Goal: Information Seeking & Learning: Learn about a topic

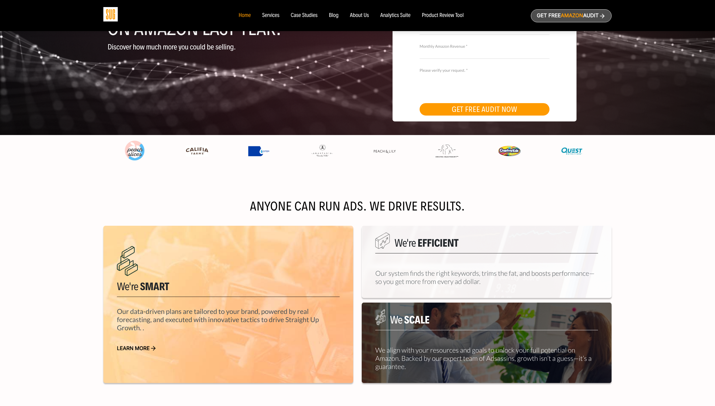
scroll to position [300, 0]
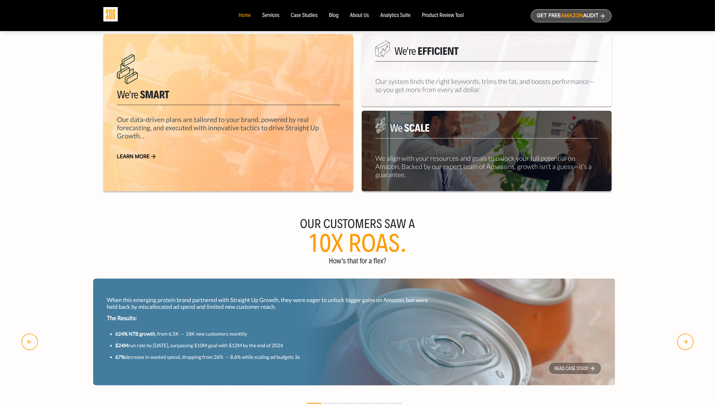
click at [148, 155] on link "Learn more" at bounding box center [228, 157] width 223 height 6
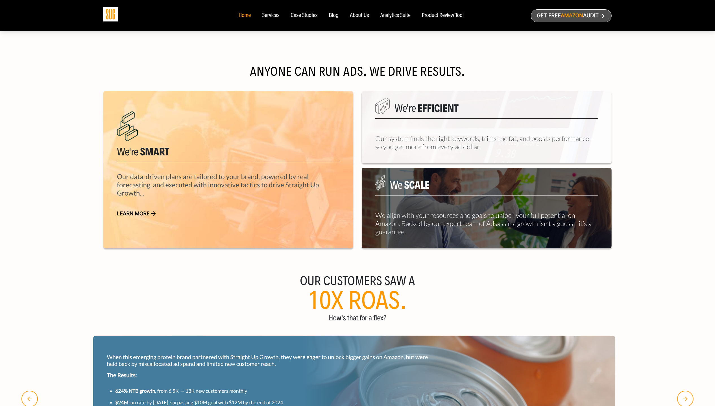
scroll to position [244, 0]
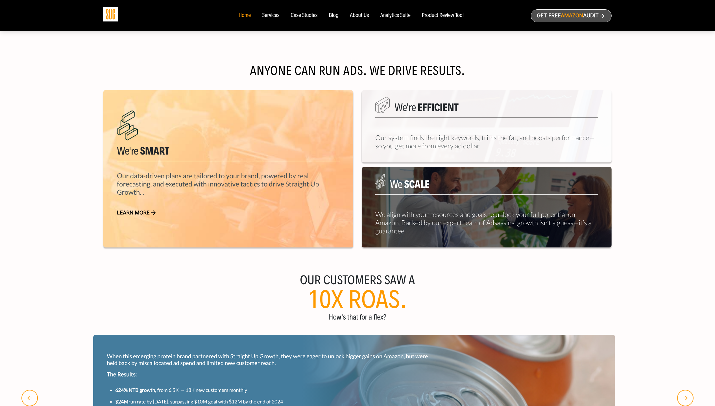
click at [164, 237] on div "We're Smart Our data-driven plans are tailored to your brand, powered by real f…" at bounding box center [228, 168] width 250 height 157
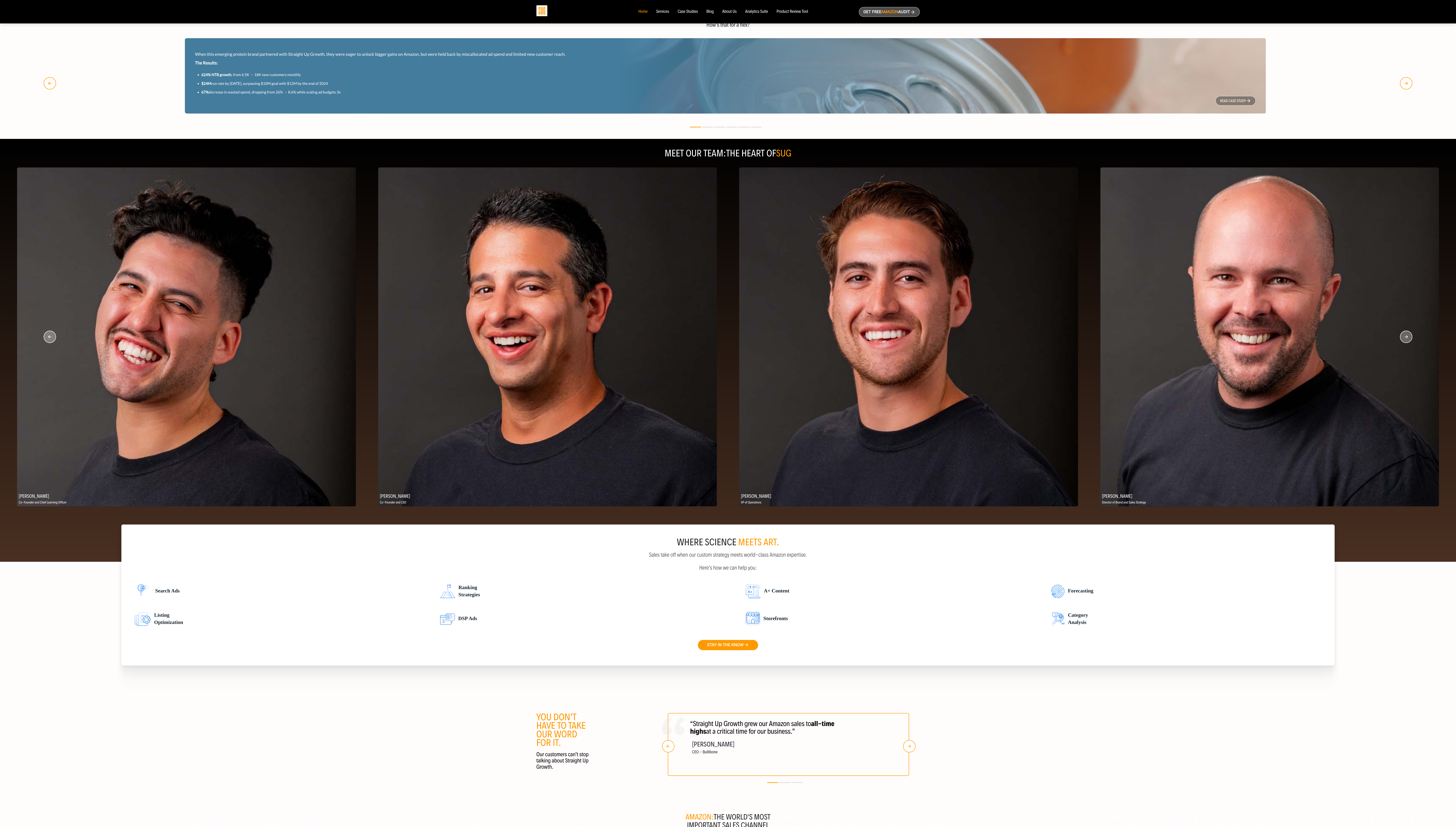
scroll to position [249, 0]
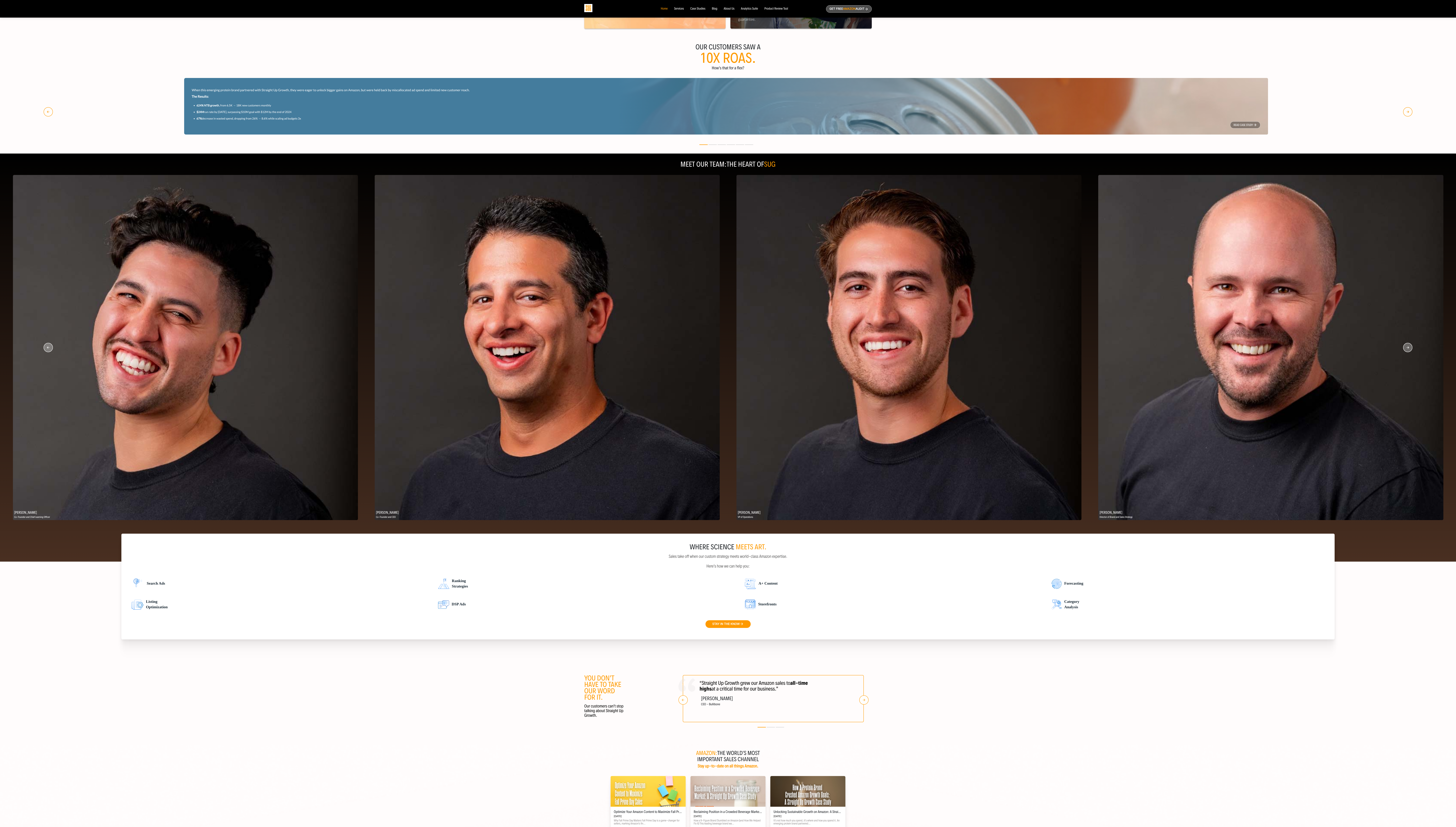
click at [404, 230] on img at bounding box center [1271, 347] width 345 height 345
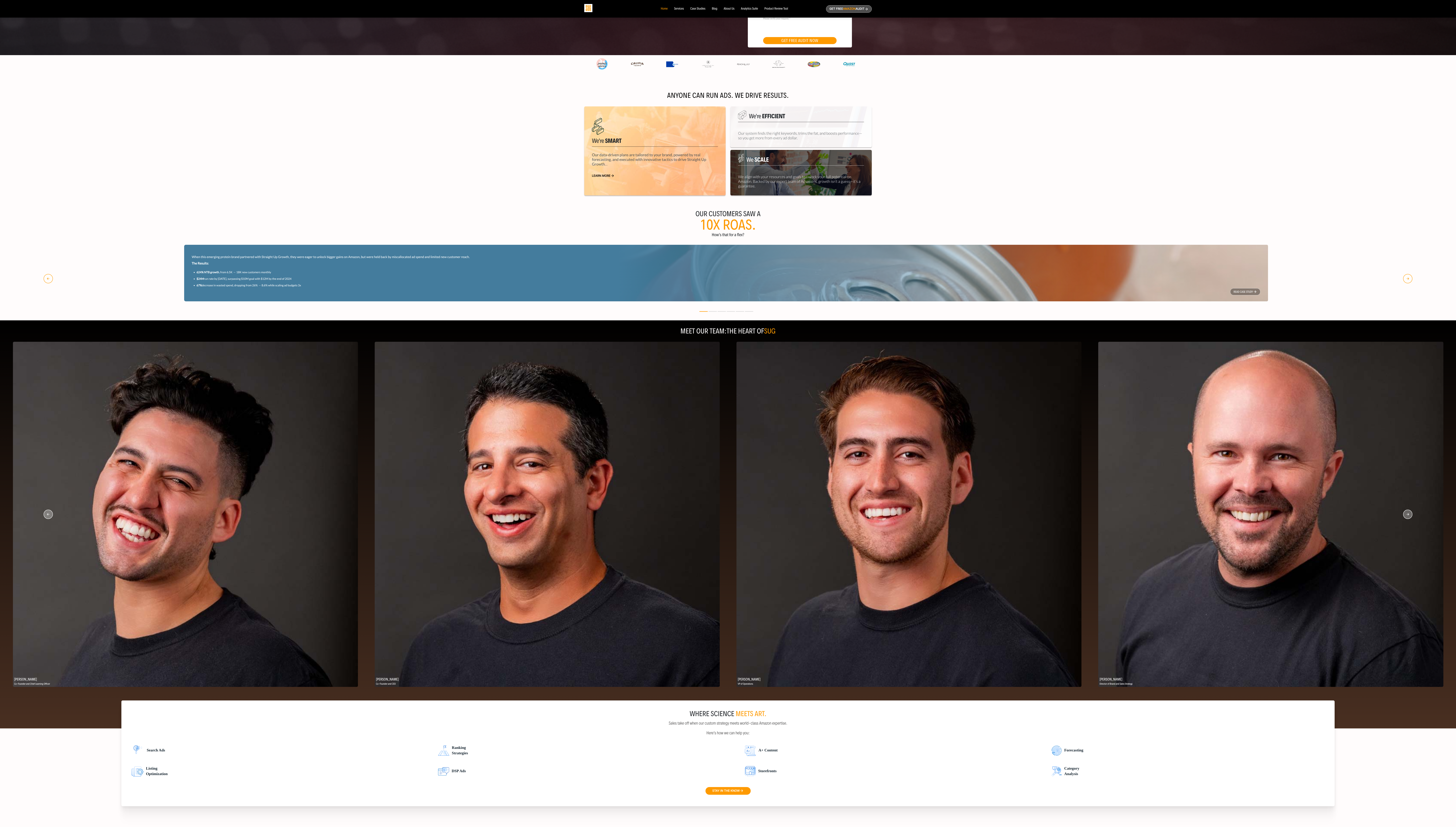
scroll to position [93, 0]
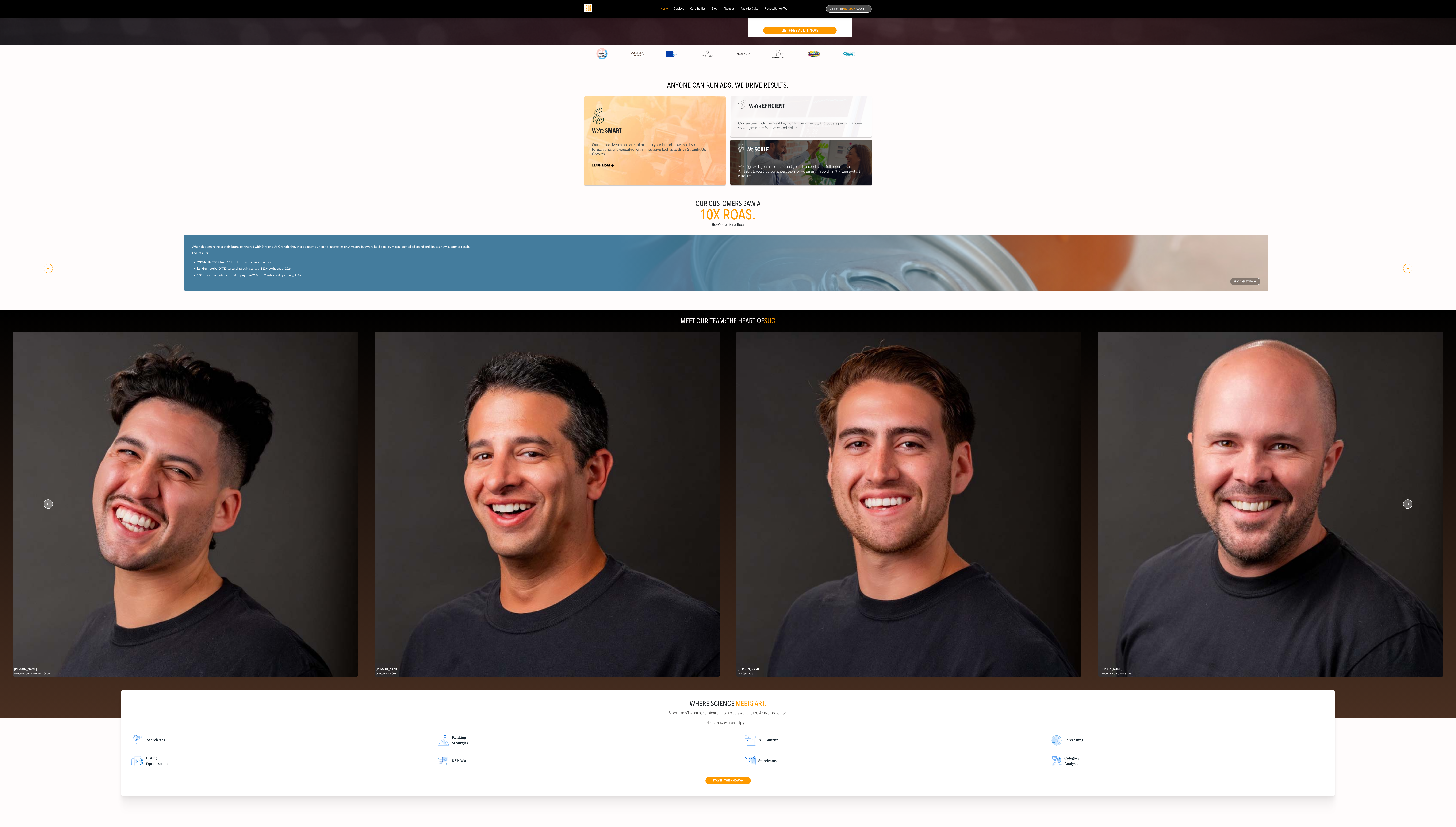
click at [404, 230] on circle "button" at bounding box center [1408, 504] width 9 height 9
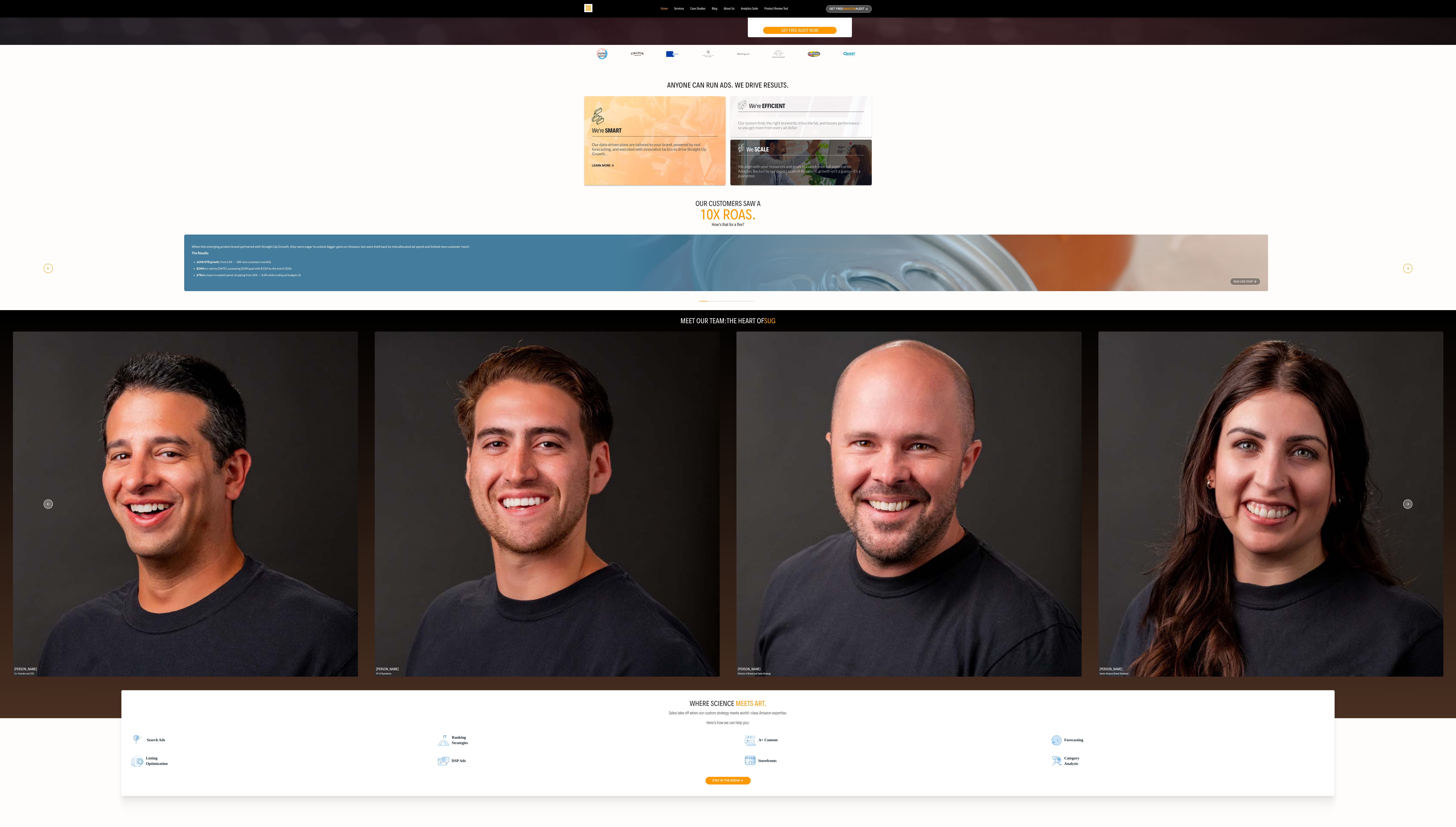
click at [404, 230] on circle "button" at bounding box center [1408, 504] width 9 height 9
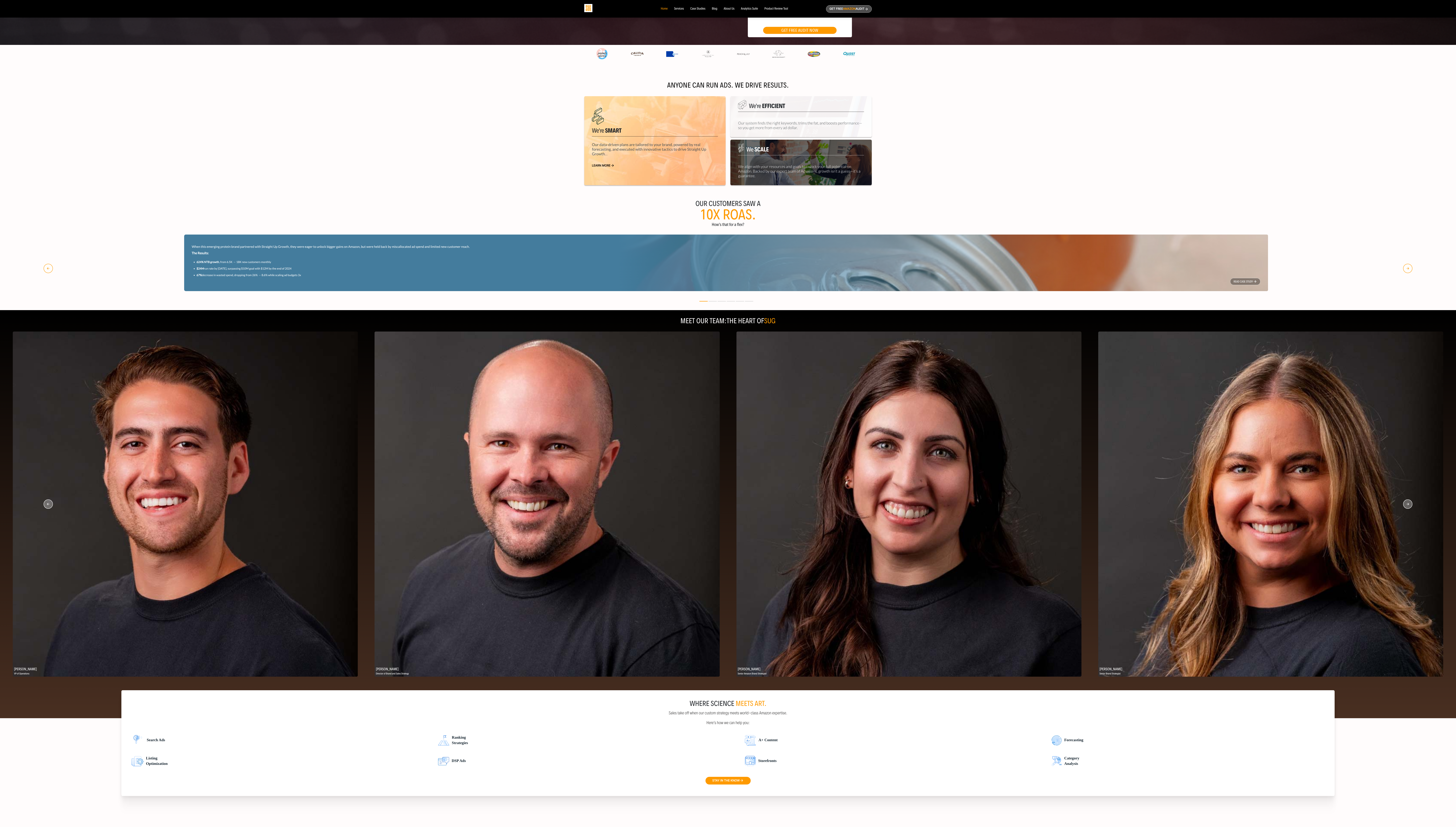
click at [404, 230] on circle "button" at bounding box center [1408, 504] width 9 height 9
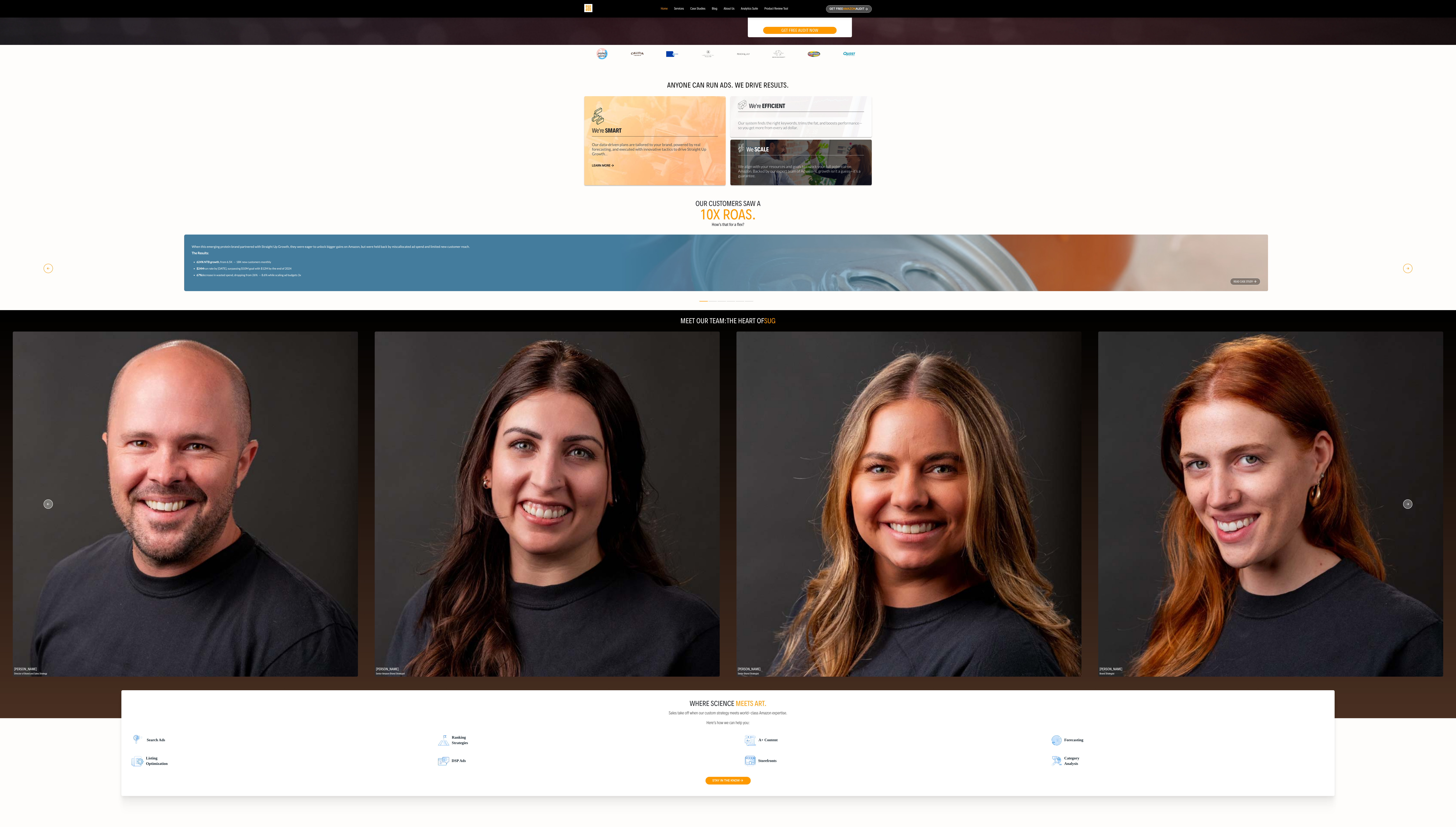
click at [404, 230] on circle "button" at bounding box center [1408, 504] width 9 height 9
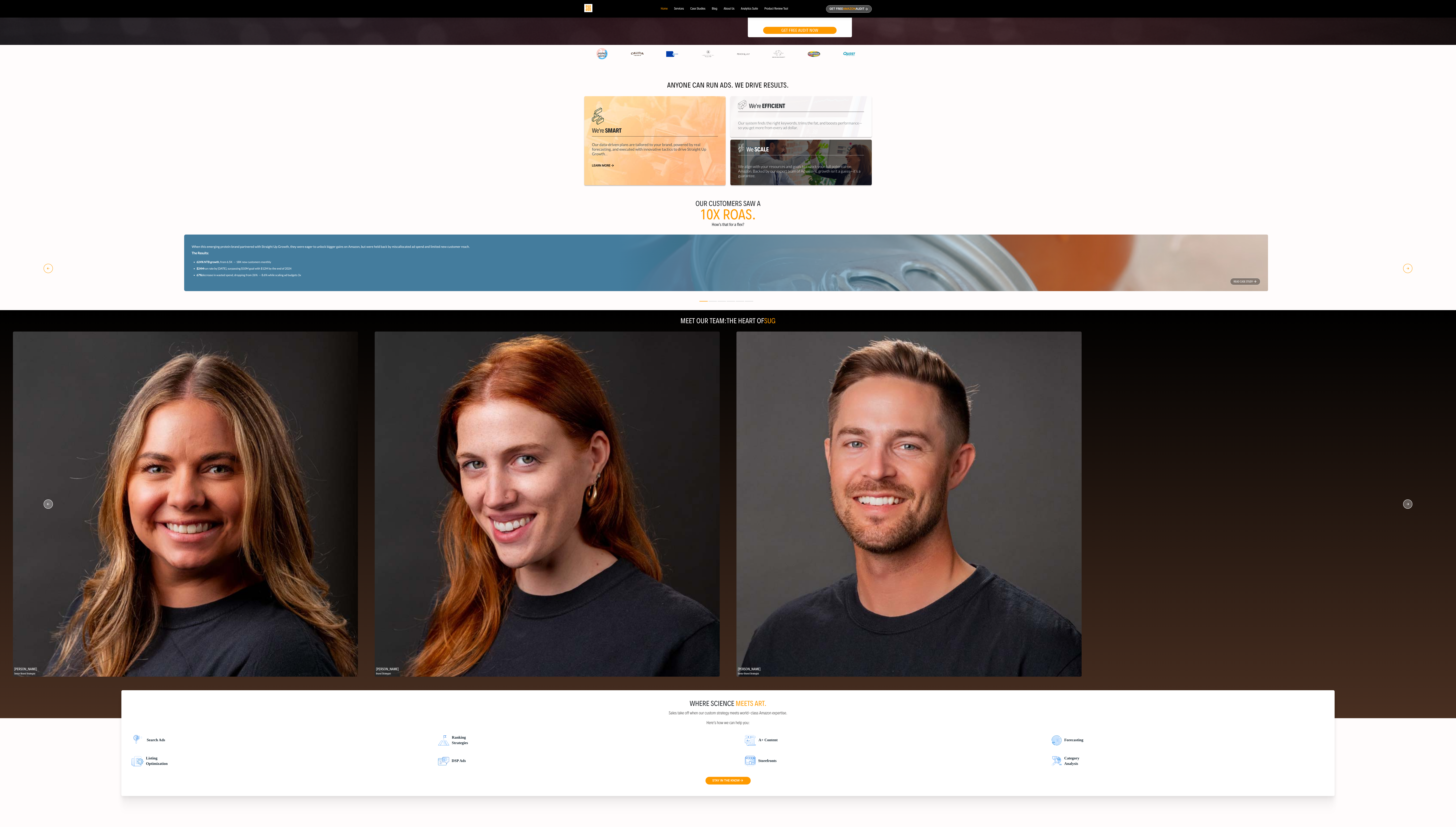
click at [404, 230] on circle "button" at bounding box center [1408, 504] width 9 height 9
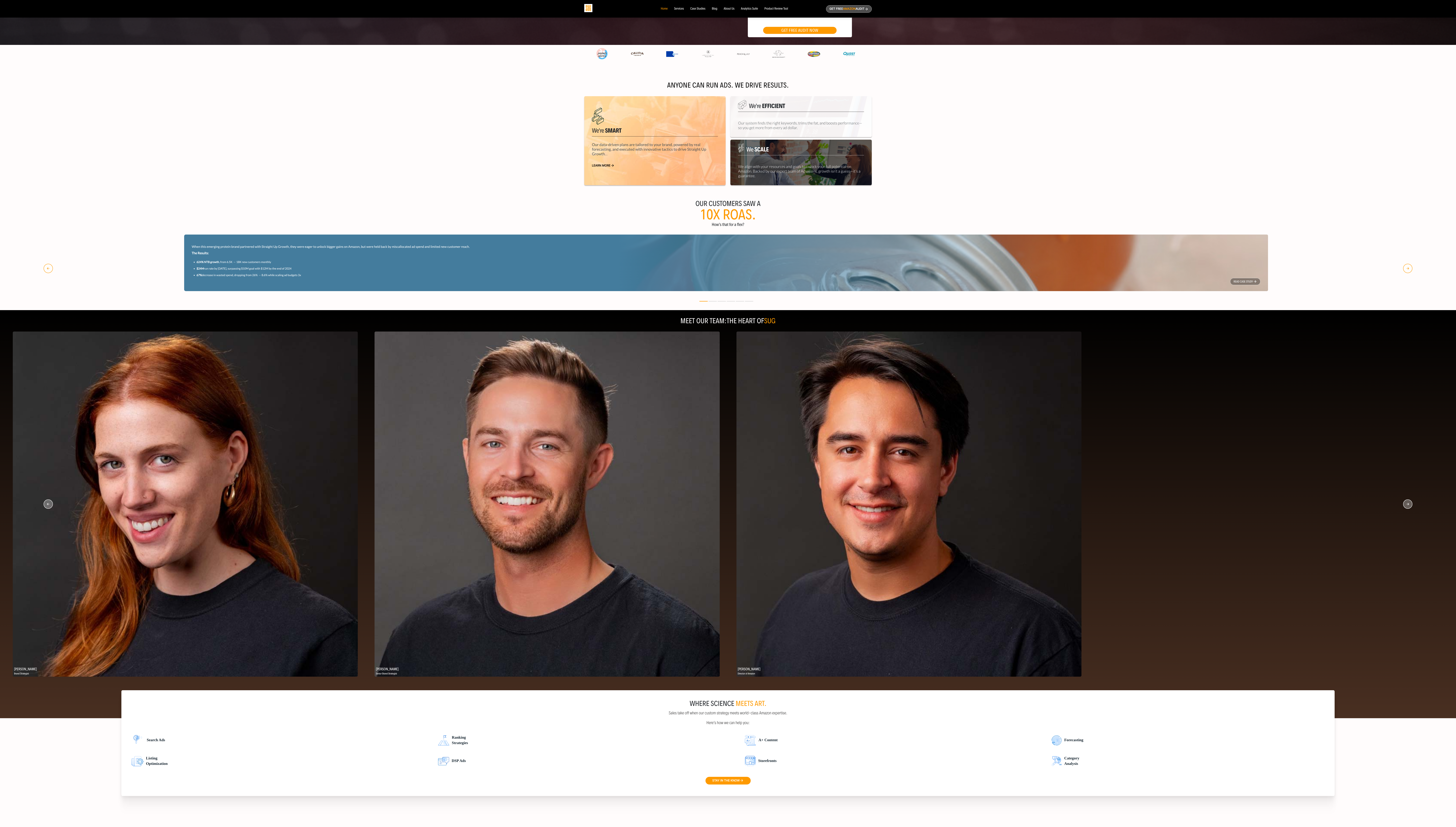
click at [404, 230] on circle "button" at bounding box center [1408, 504] width 9 height 9
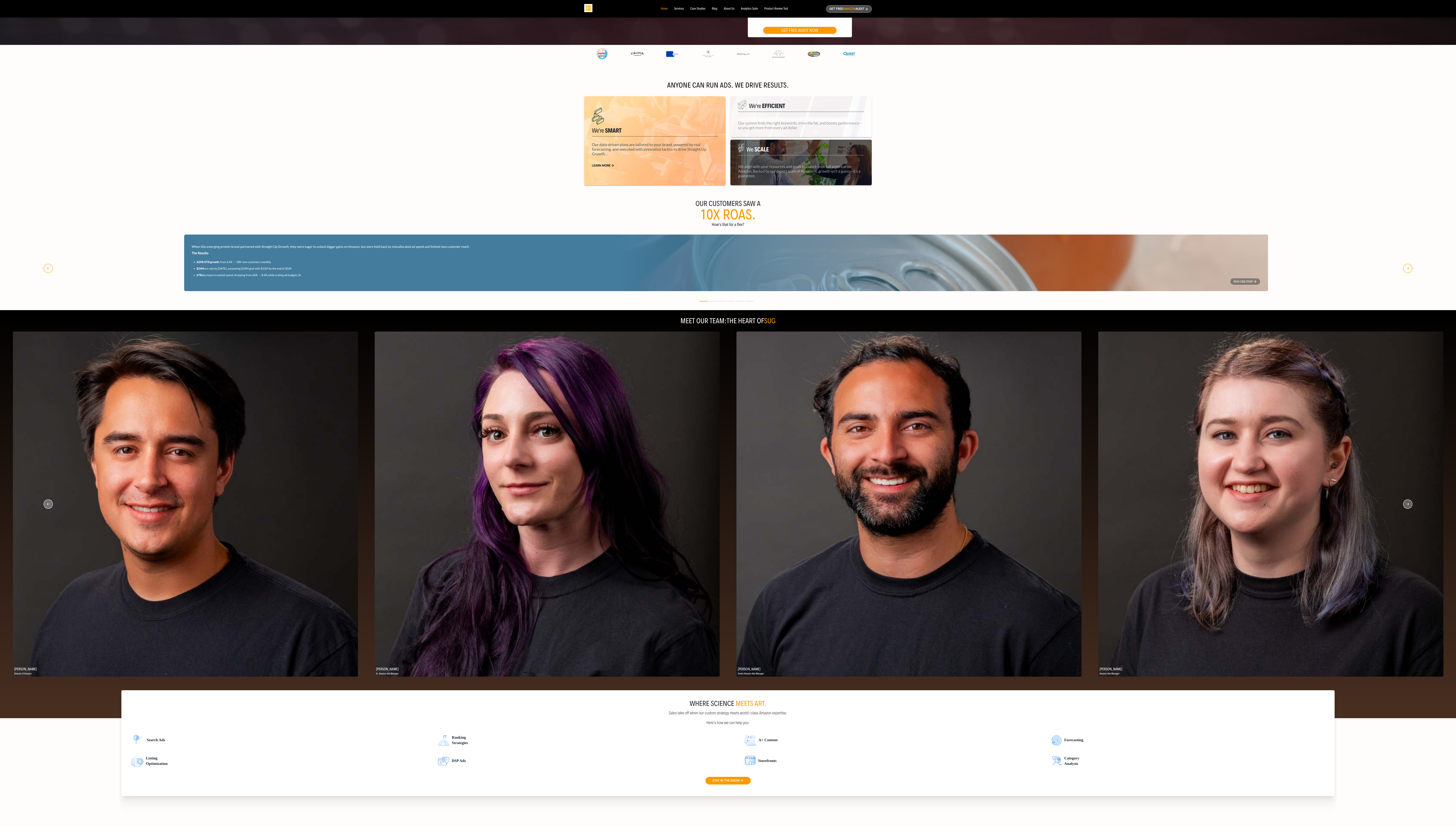
click at [404, 230] on icon "button" at bounding box center [1407, 504] width 9 height 9
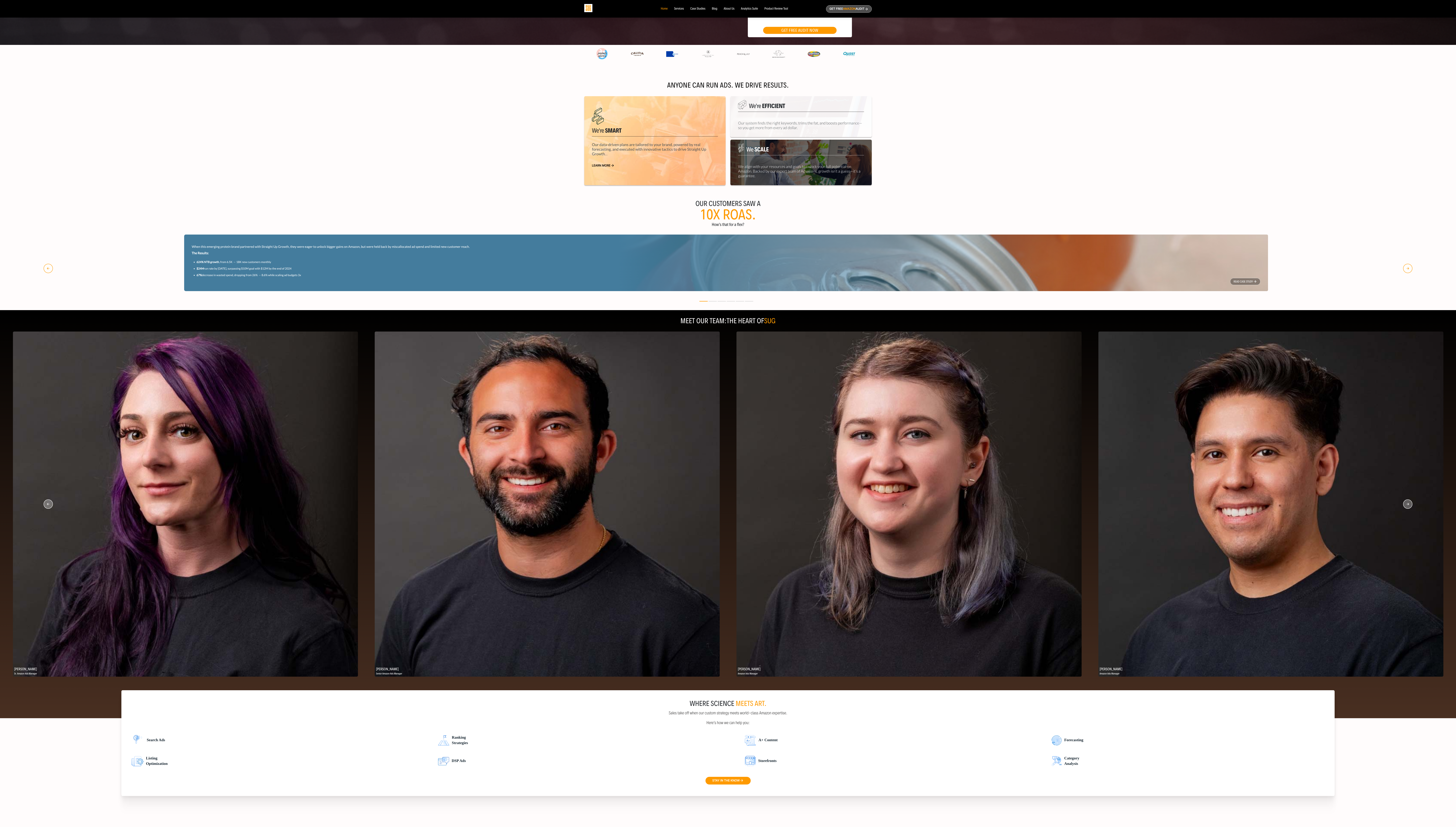
click at [404, 230] on icon "button" at bounding box center [1407, 504] width 9 height 9
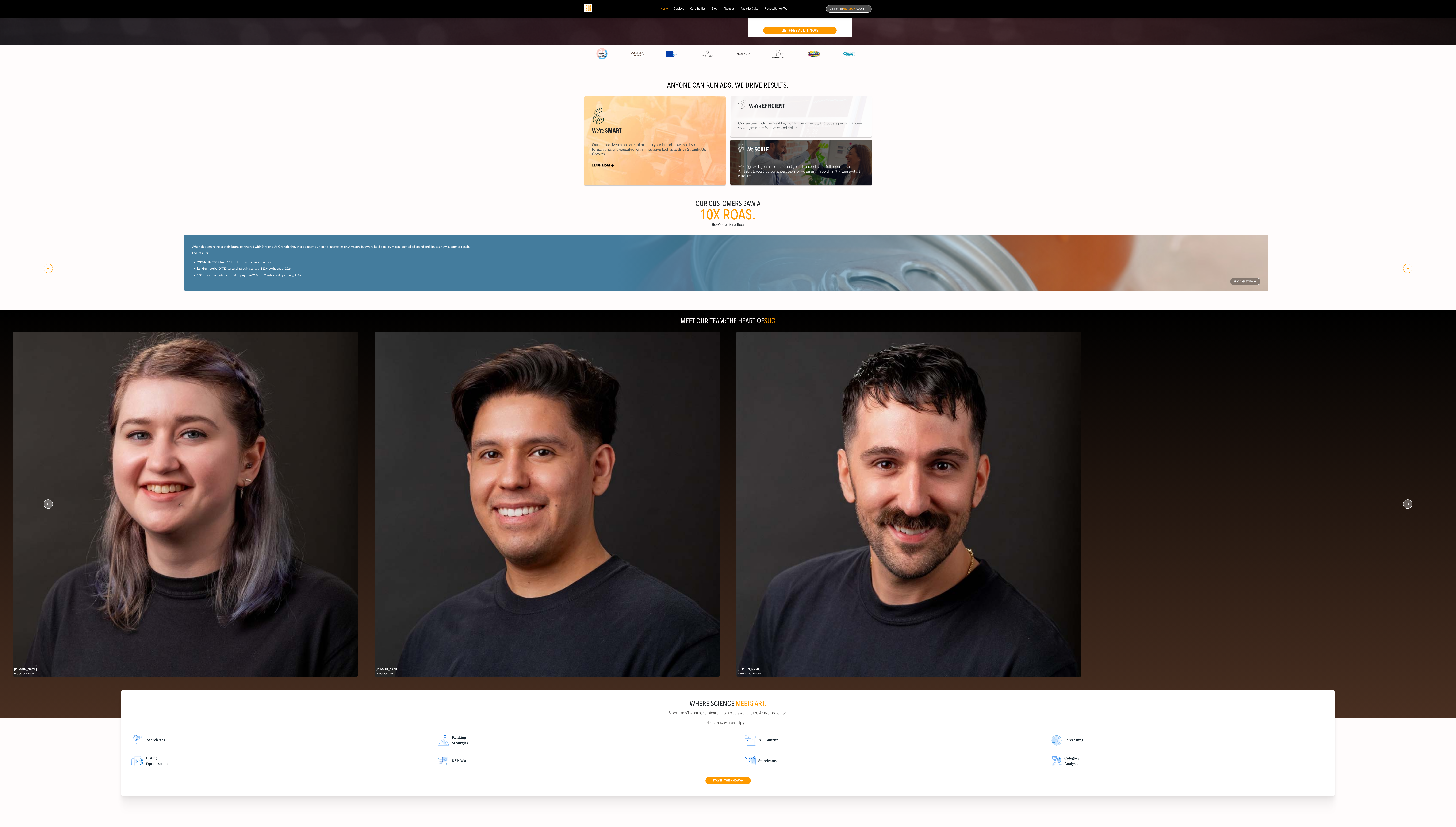
click at [404, 230] on icon "button" at bounding box center [1407, 504] width 9 height 9
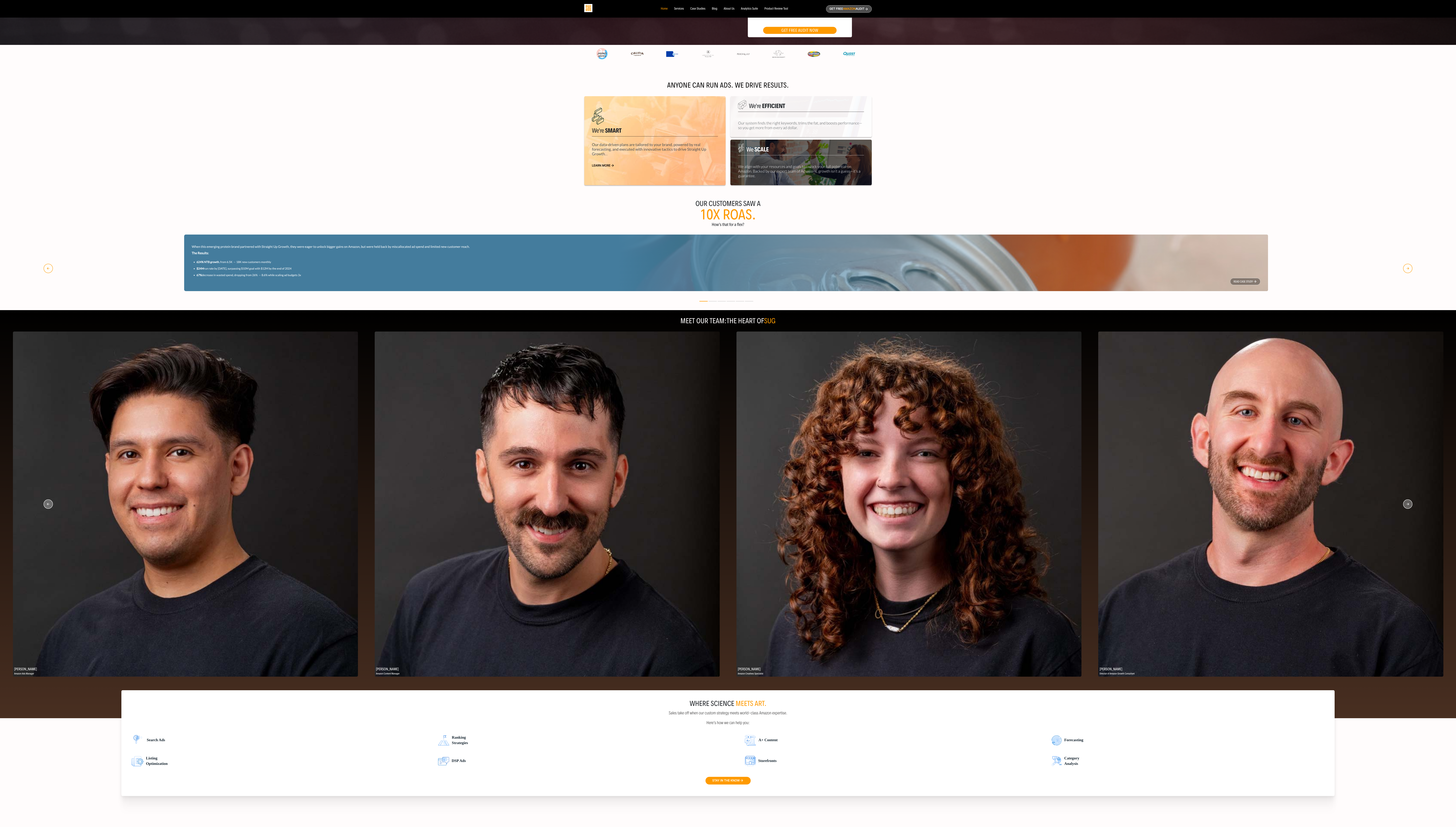
click at [404, 230] on icon "button" at bounding box center [1407, 504] width 9 height 9
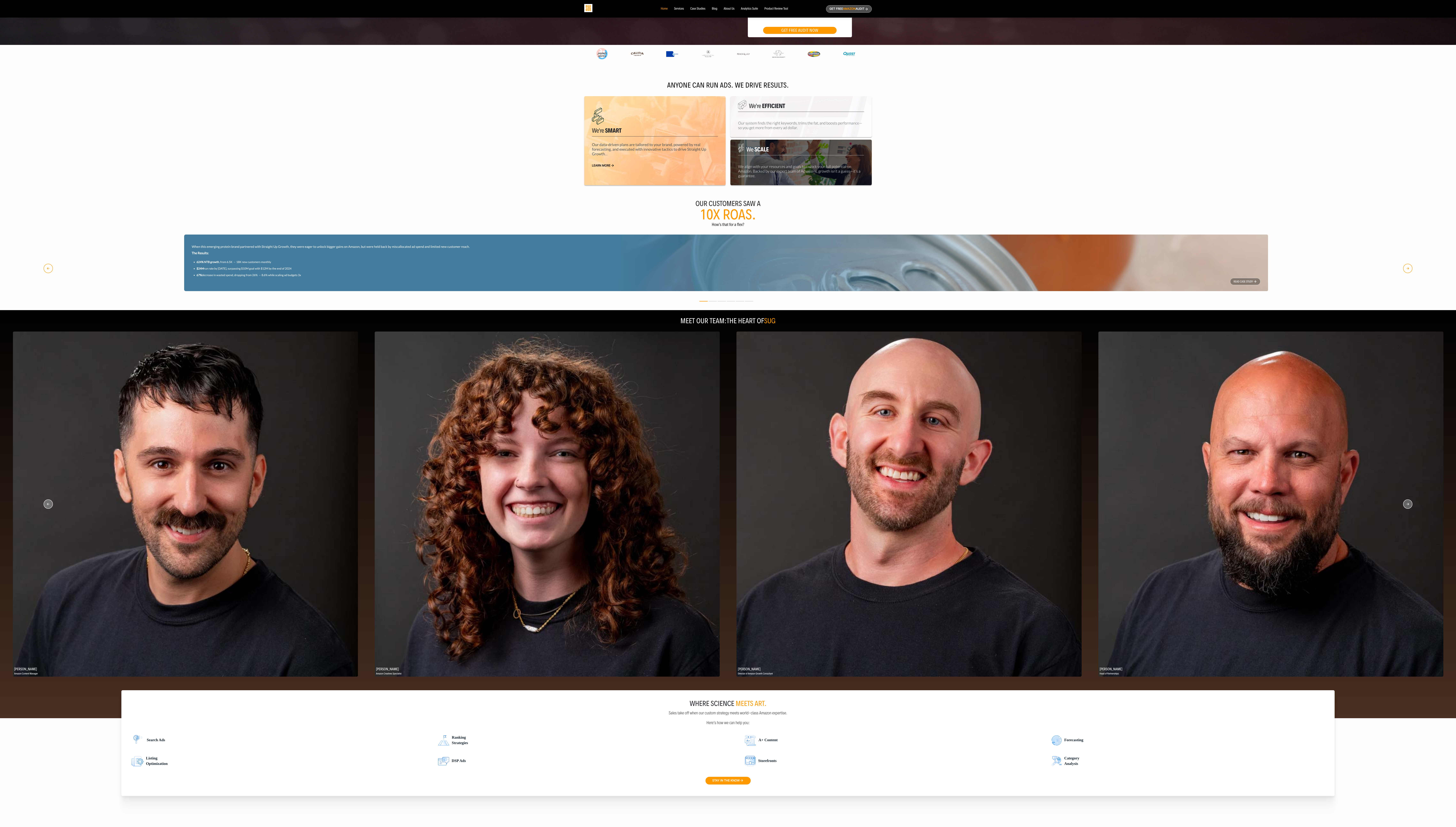
click at [404, 230] on icon "button" at bounding box center [1407, 504] width 9 height 9
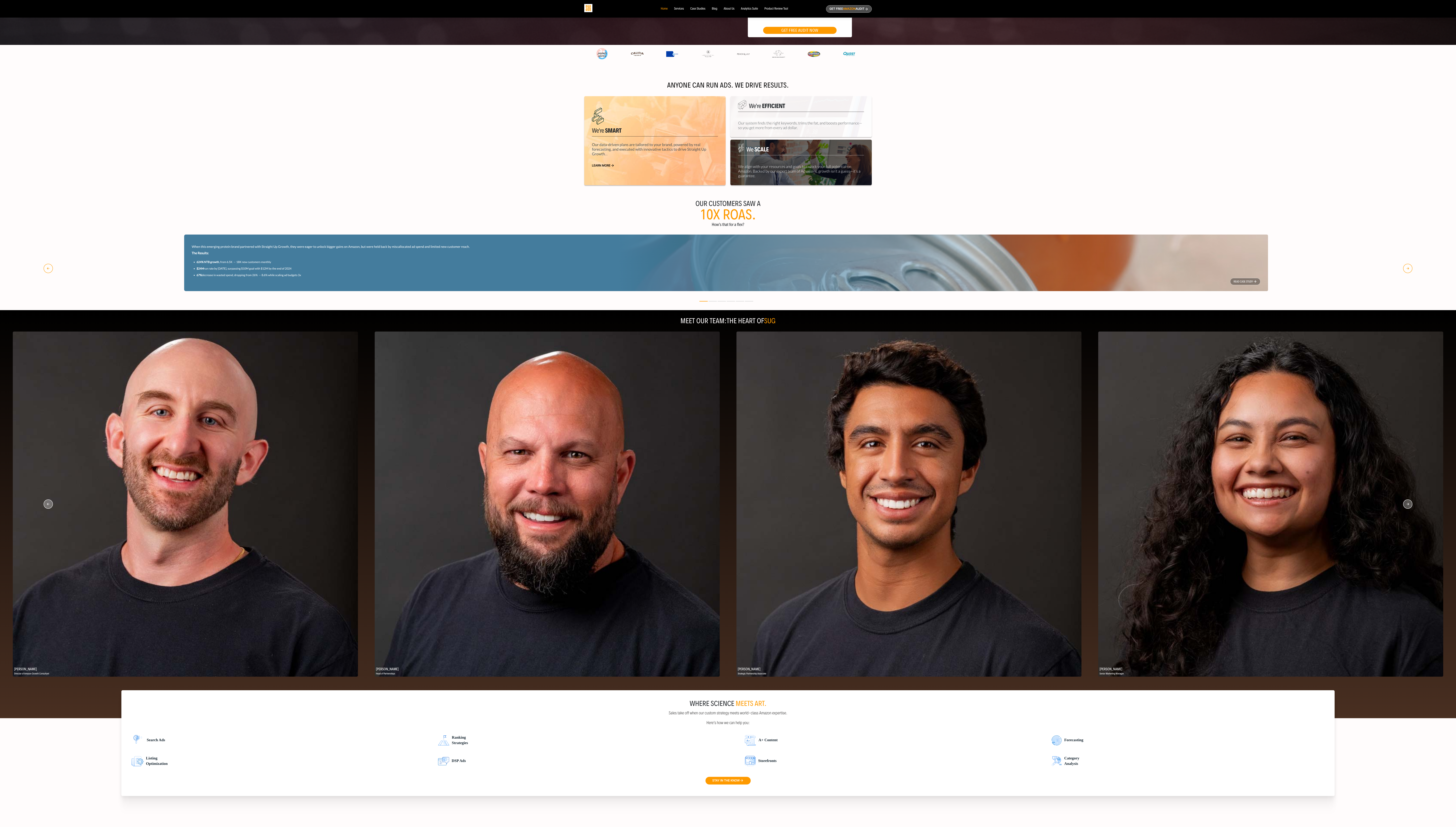
click at [404, 230] on icon "button" at bounding box center [1407, 504] width 9 height 9
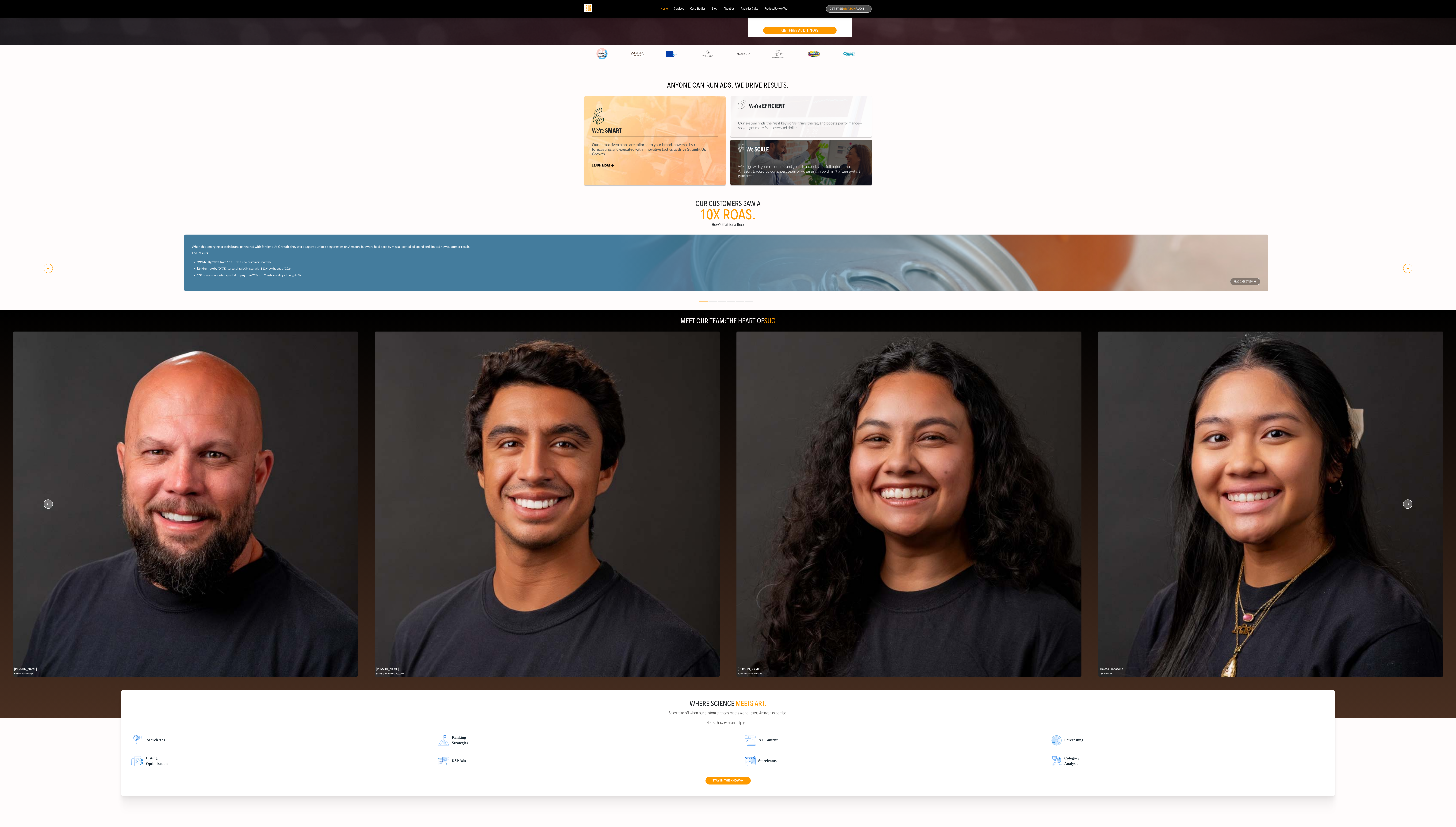
click at [404, 230] on icon "button" at bounding box center [1407, 504] width 9 height 9
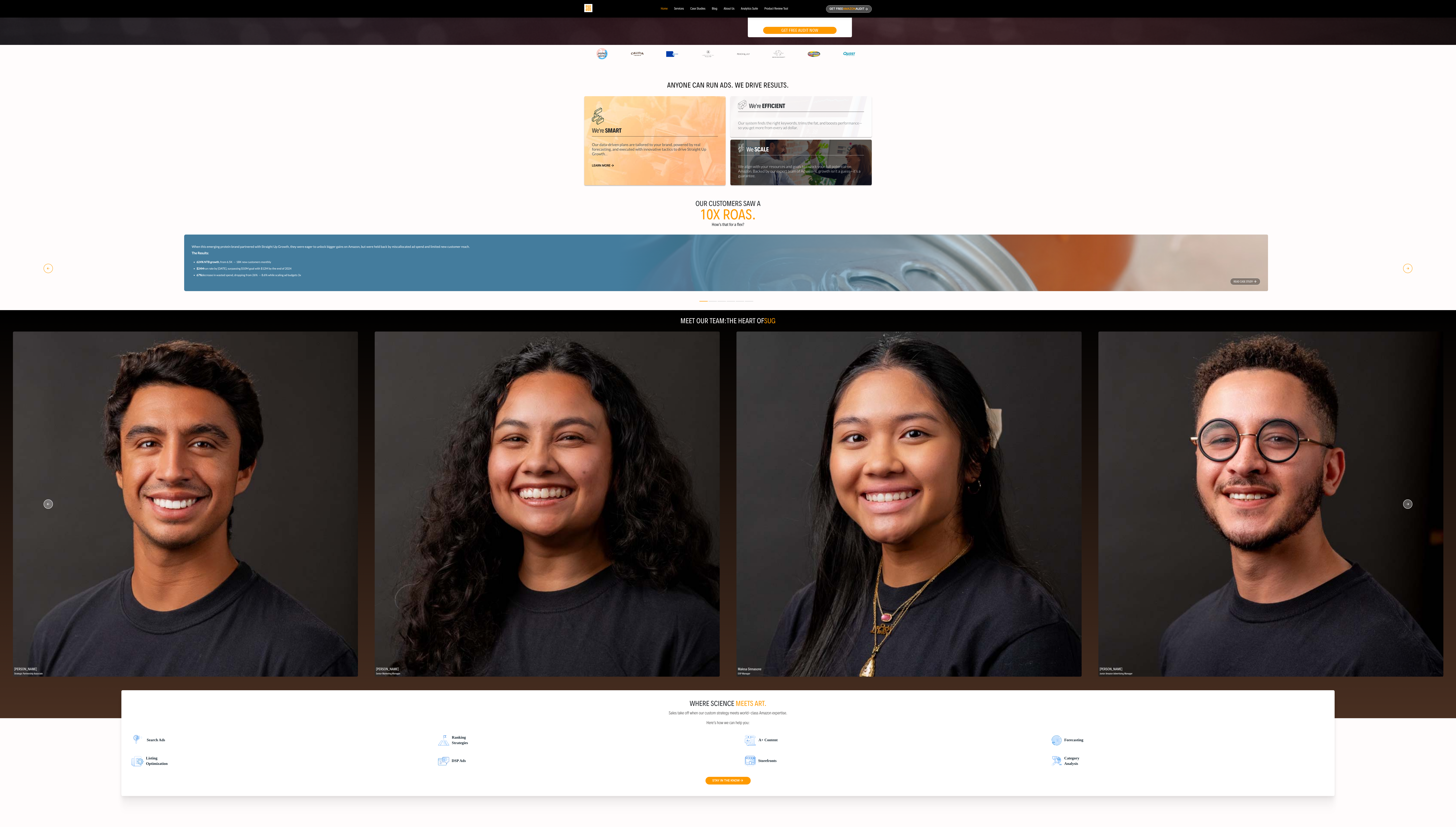
click at [404, 230] on icon "button" at bounding box center [1407, 504] width 9 height 9
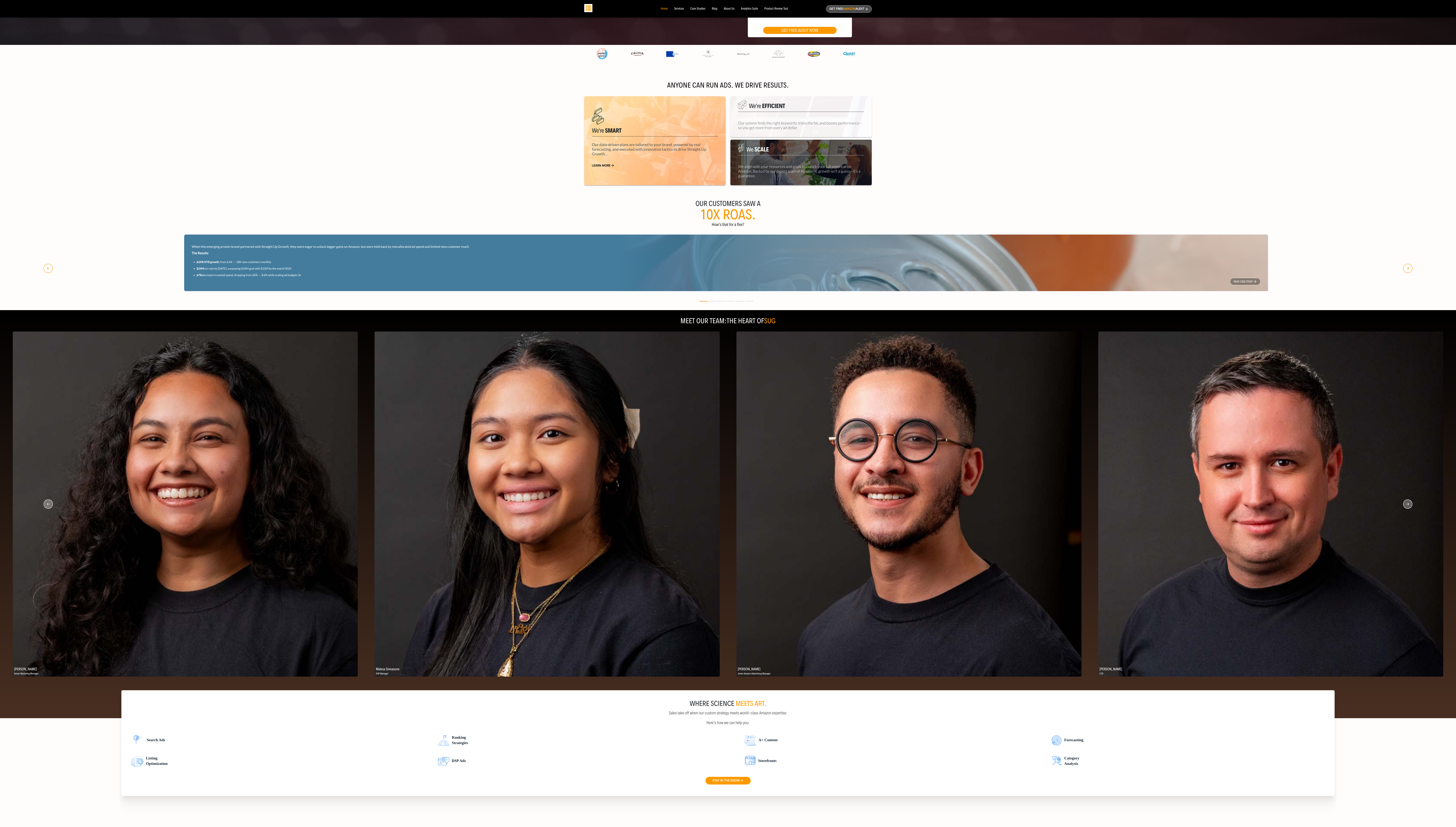
click at [404, 230] on icon "button" at bounding box center [1407, 504] width 9 height 9
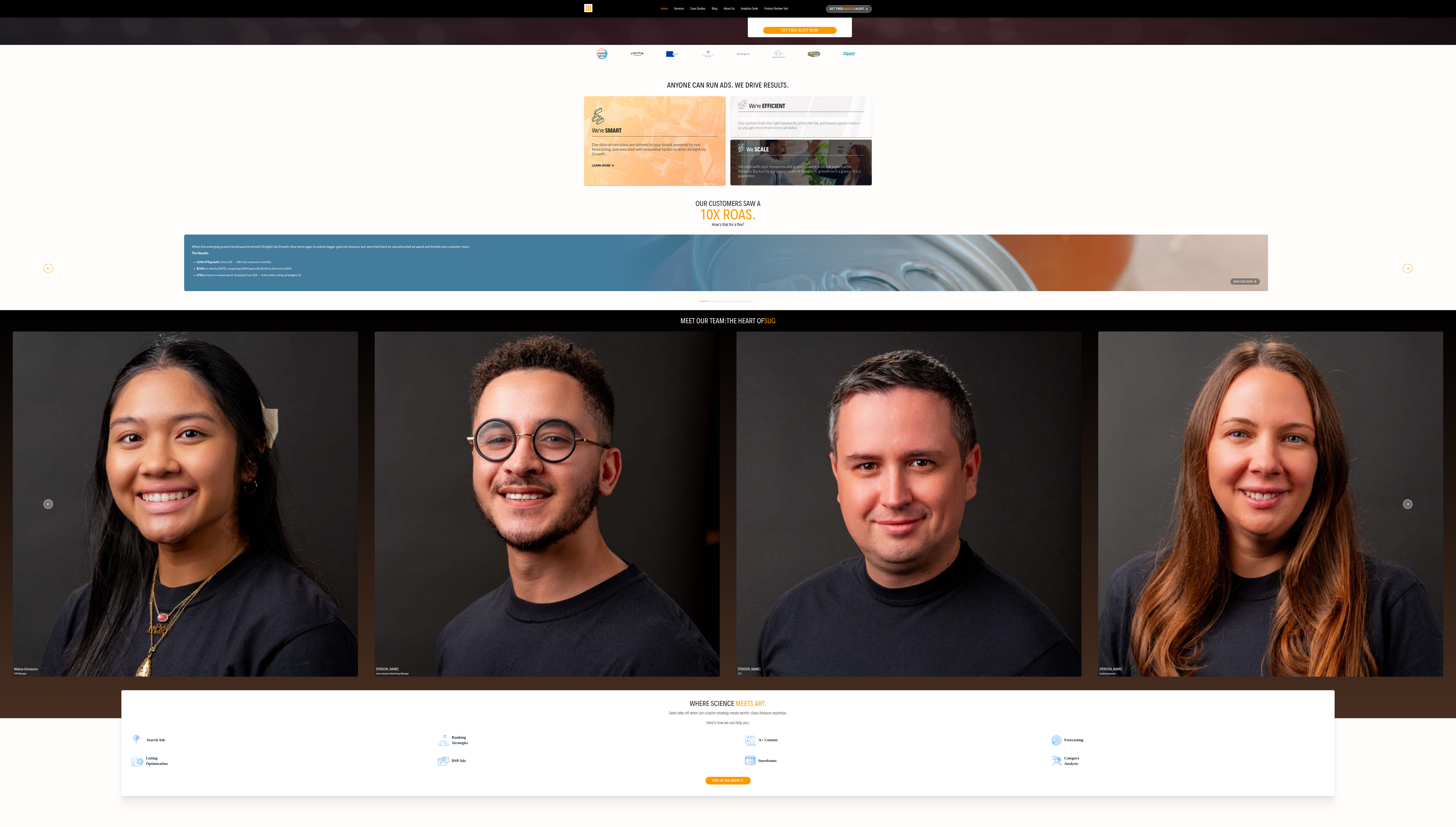
click at [404, 230] on icon "button" at bounding box center [1407, 504] width 9 height 9
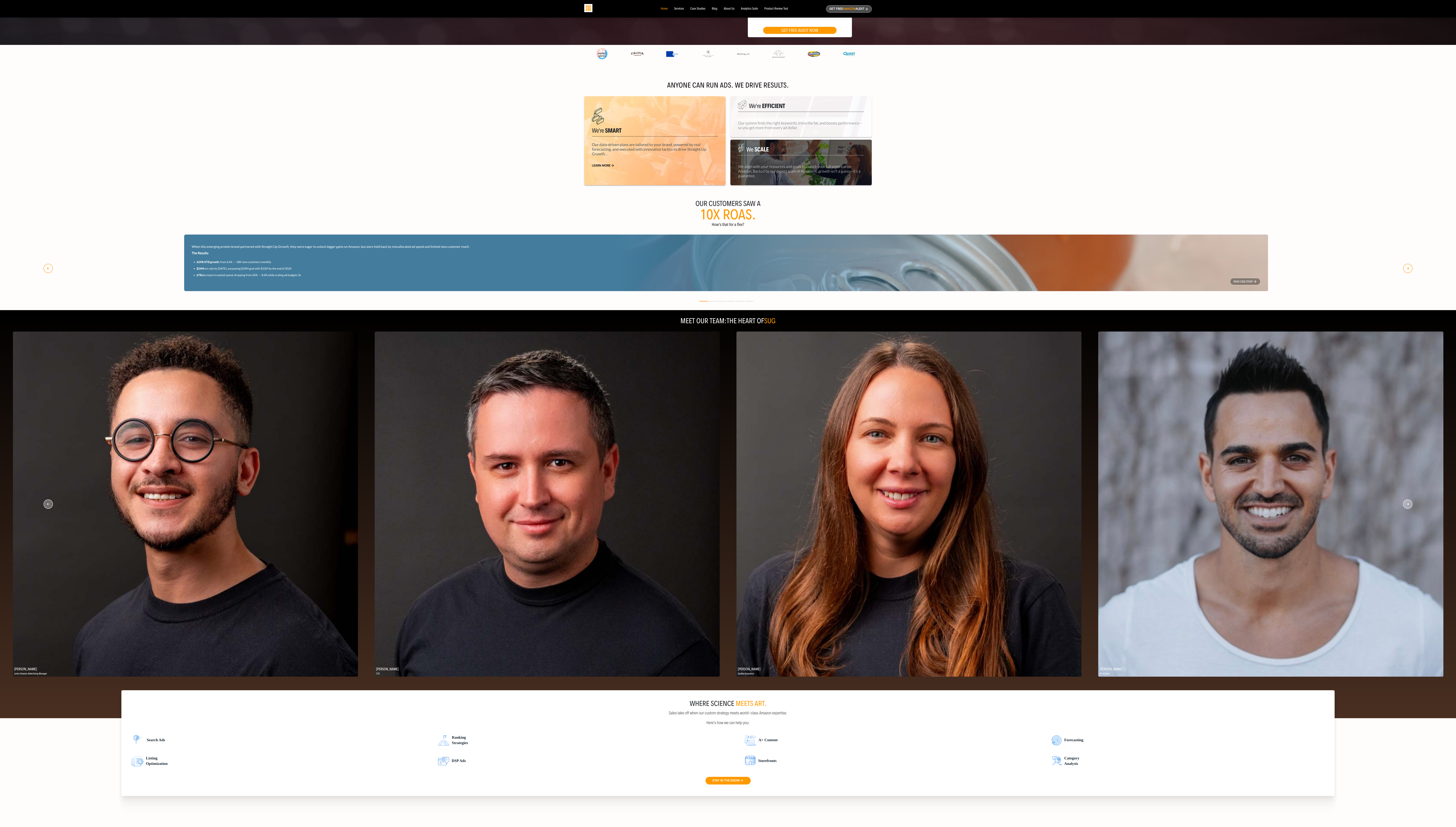
click at [404, 230] on icon "button" at bounding box center [1407, 504] width 9 height 9
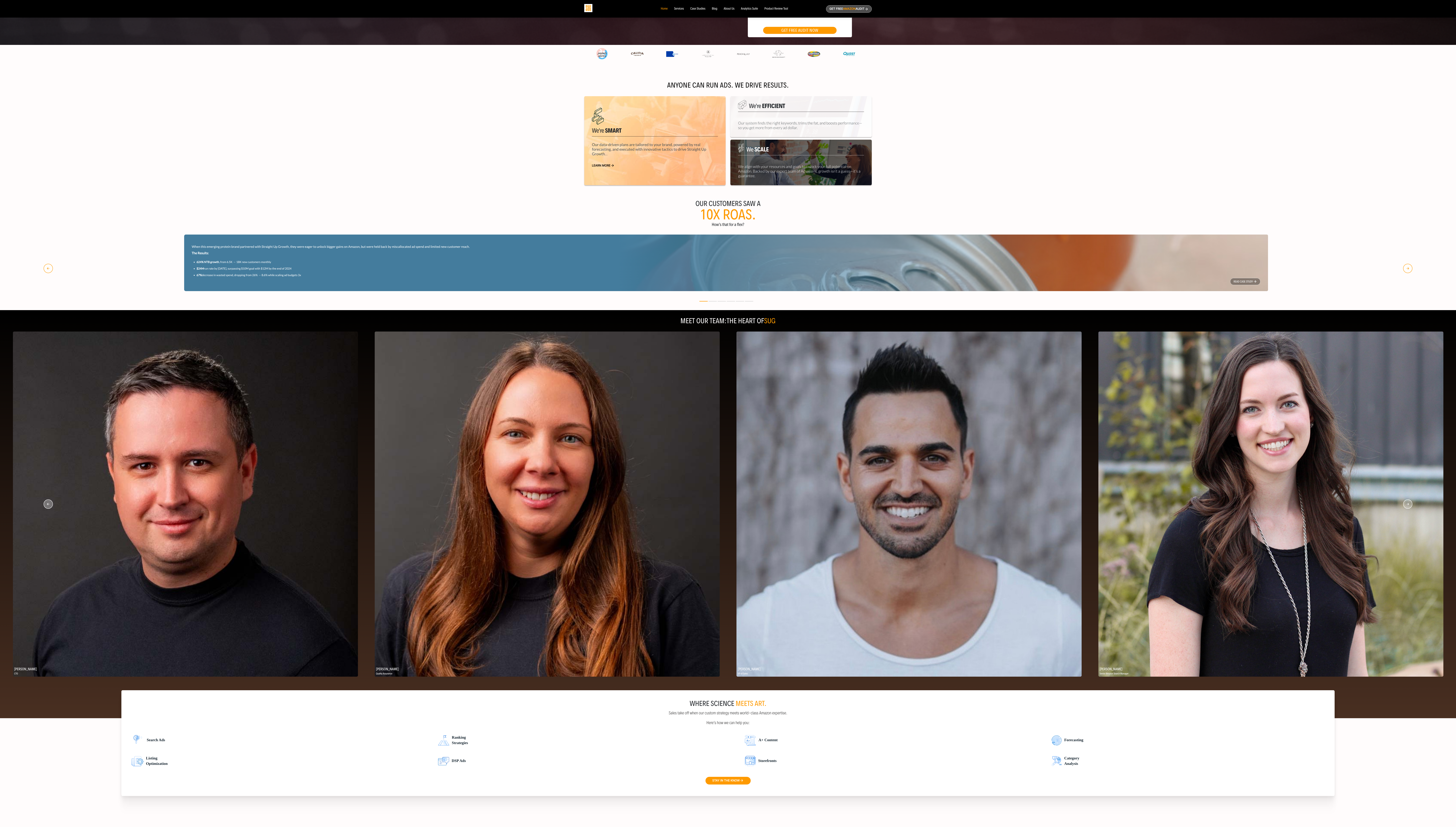
click at [404, 230] on icon "button" at bounding box center [1407, 504] width 9 height 9
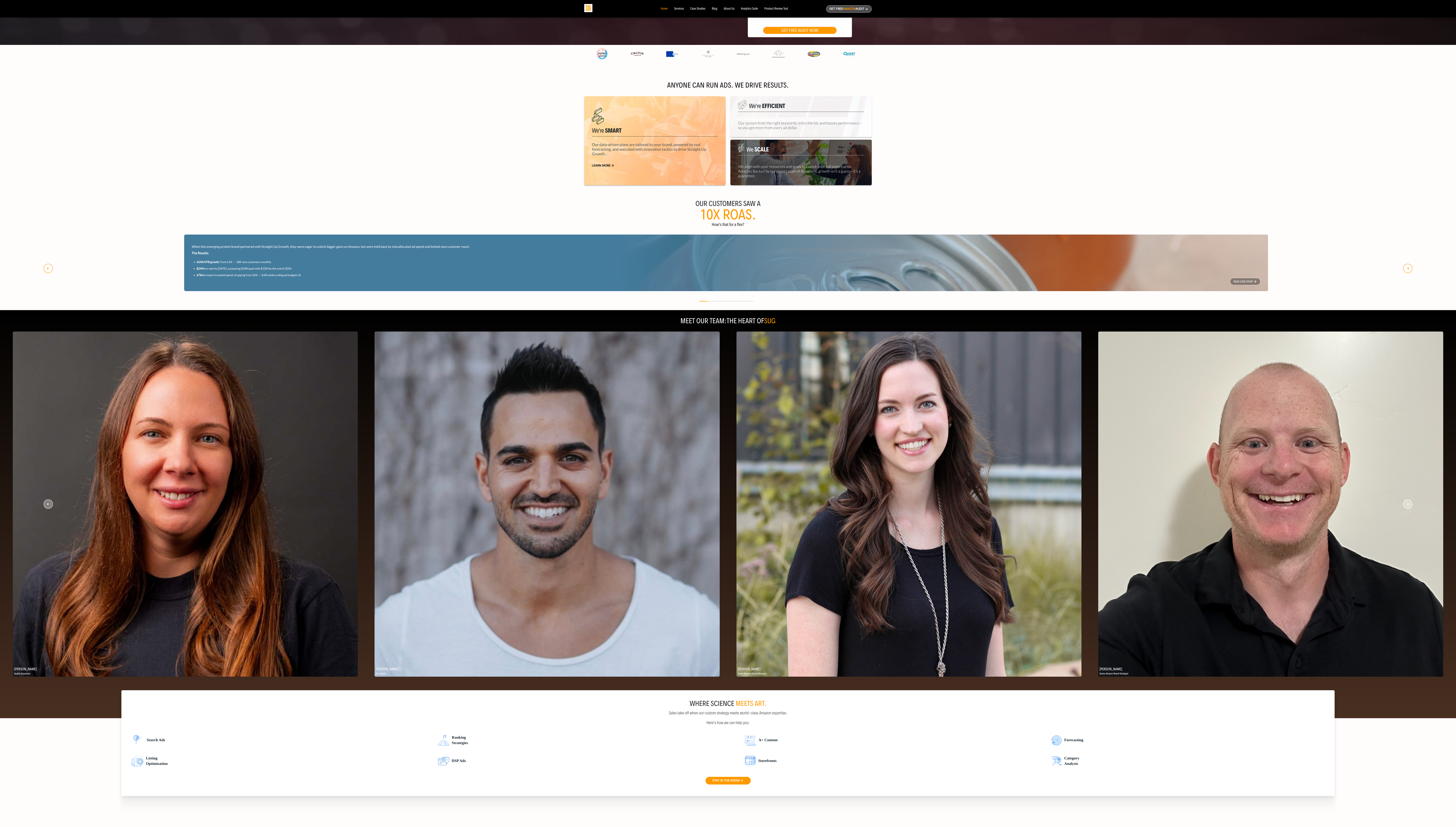
click at [404, 230] on icon "button" at bounding box center [1407, 504] width 9 height 9
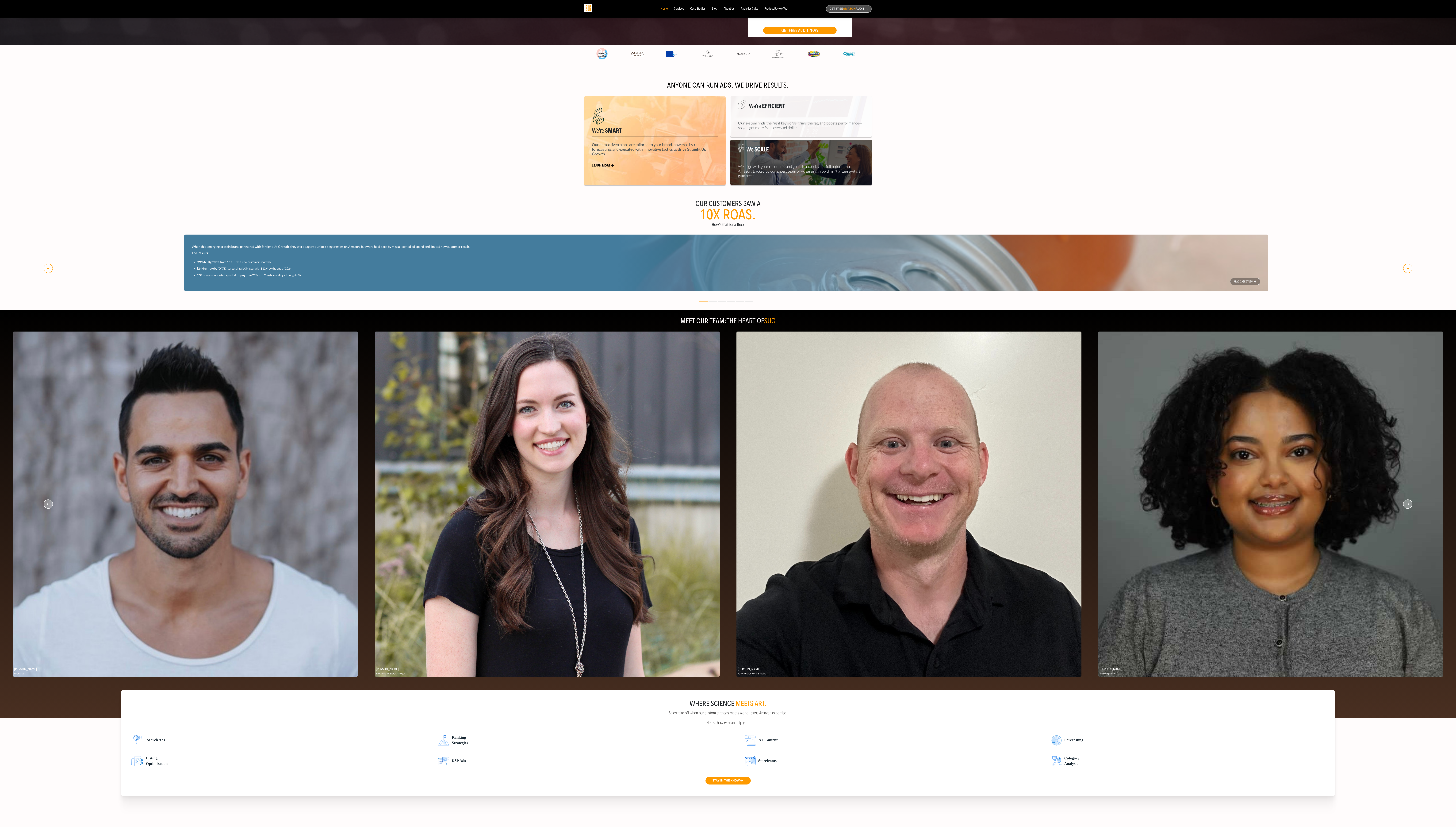
click at [404, 230] on circle "button" at bounding box center [1408, 504] width 9 height 9
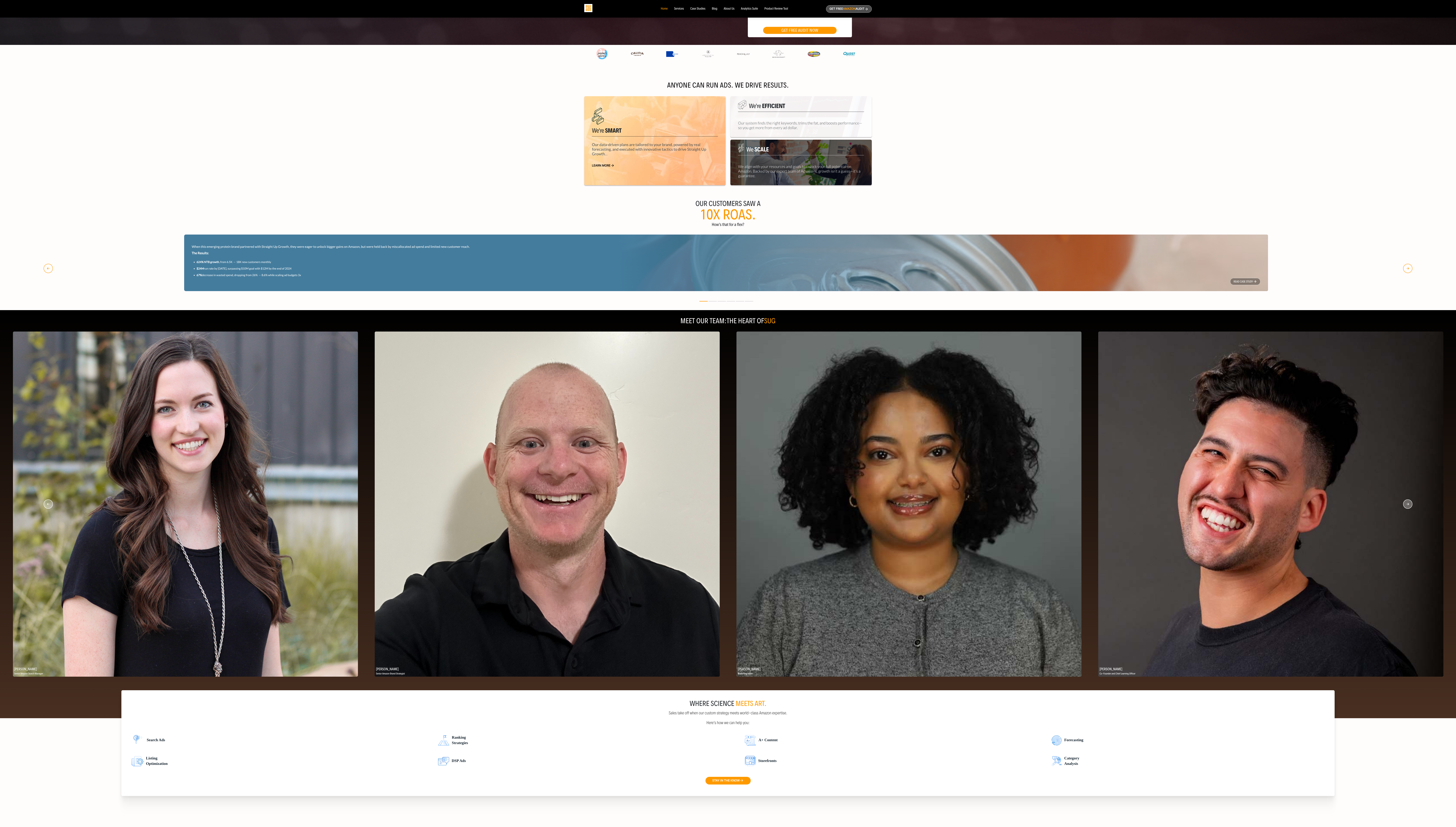
click at [404, 230] on circle "button" at bounding box center [1408, 504] width 9 height 9
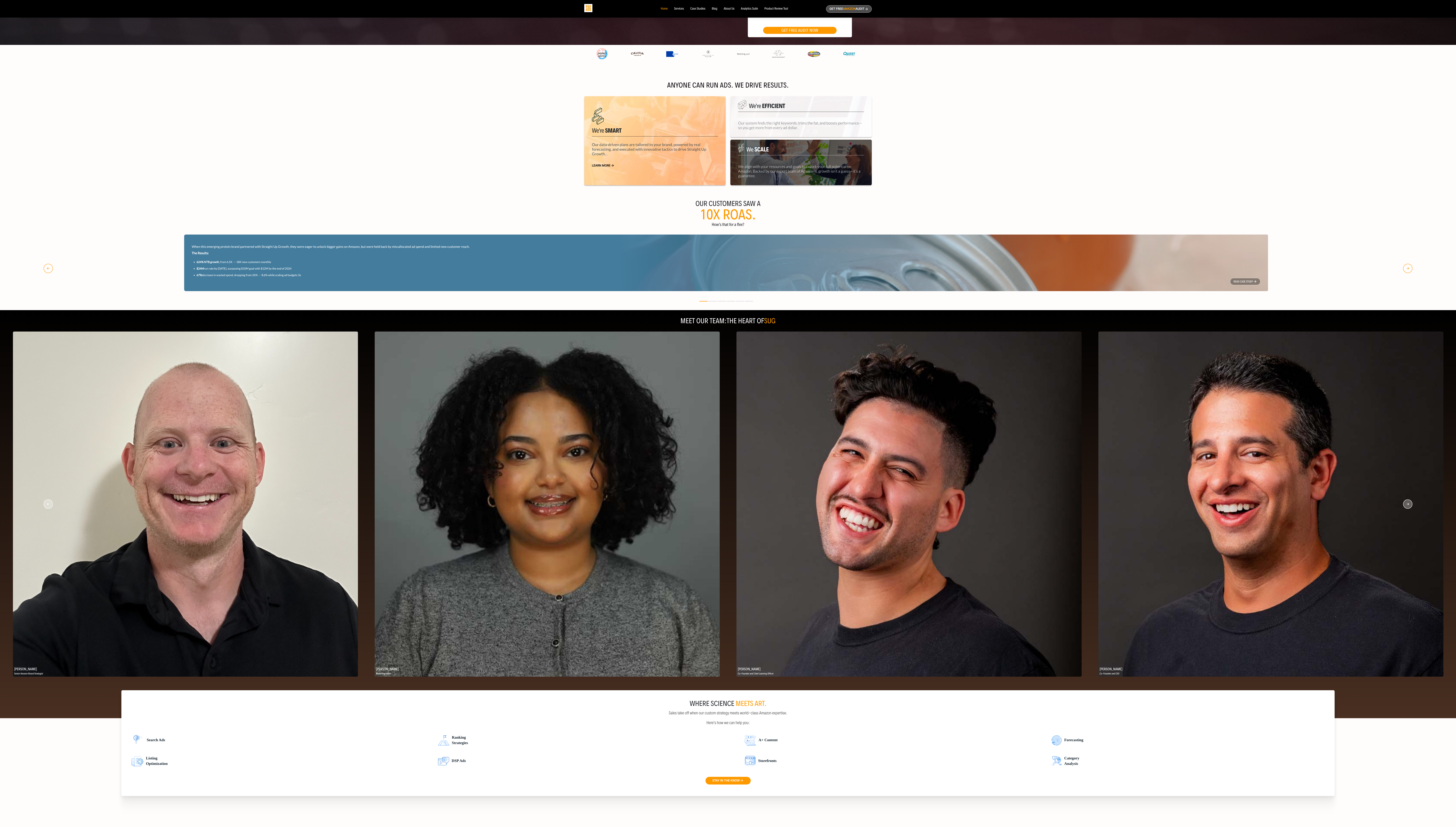
click at [404, 230] on circle "button" at bounding box center [1408, 504] width 9 height 9
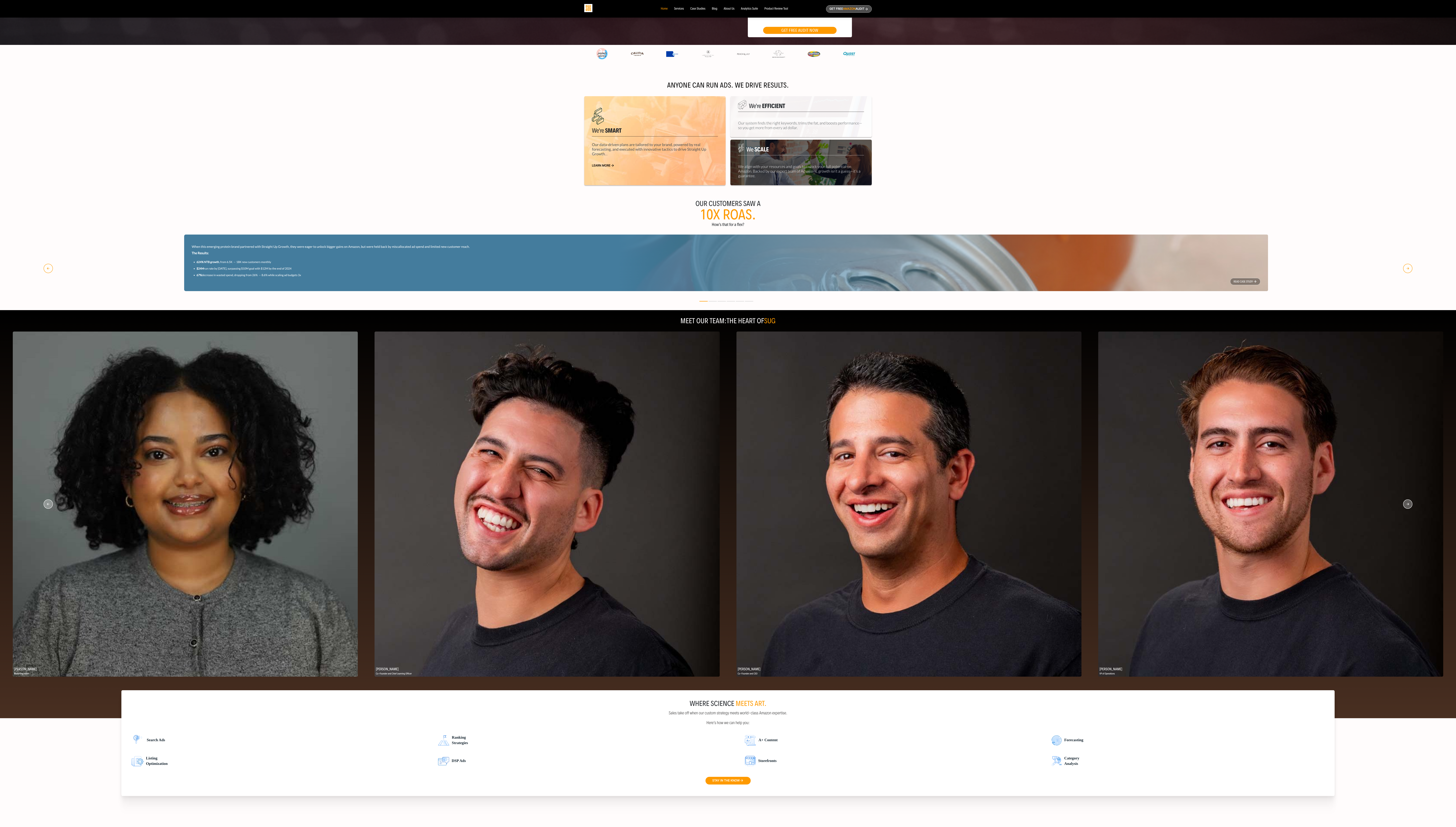
click at [404, 230] on circle "button" at bounding box center [1408, 504] width 9 height 9
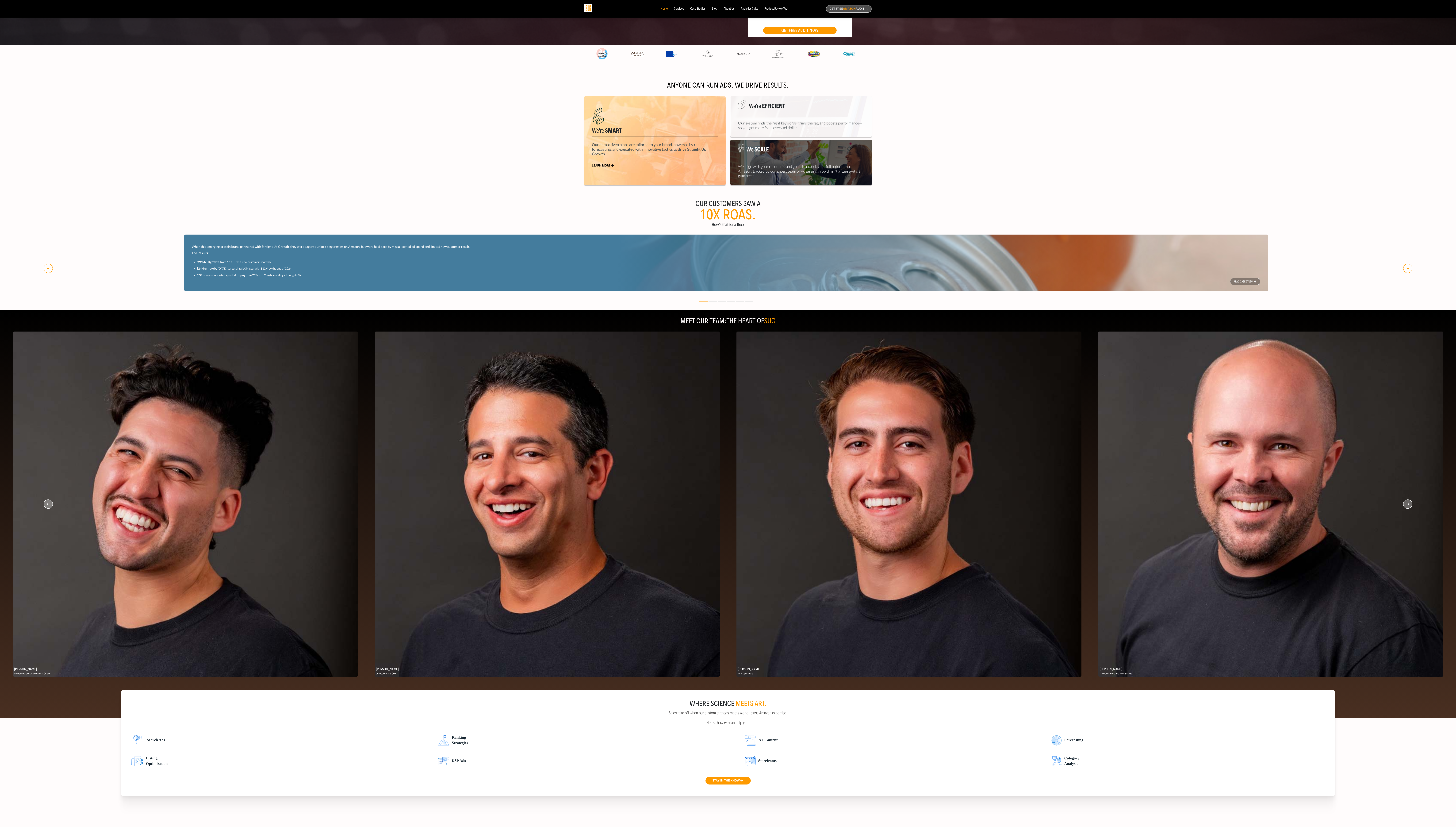
click at [404, 230] on circle "button" at bounding box center [1408, 504] width 9 height 9
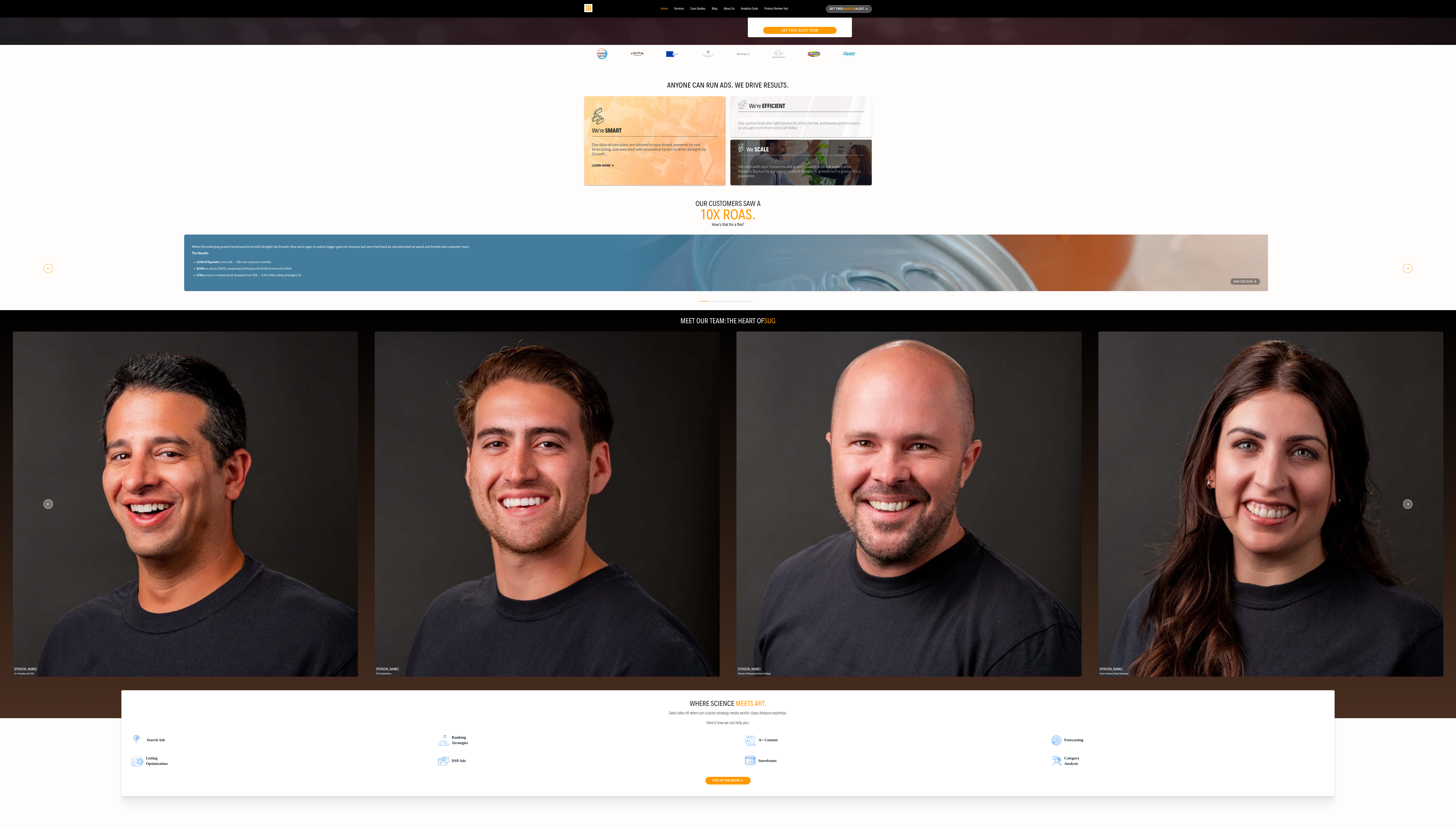
click at [404, 230] on circle "button" at bounding box center [1408, 504] width 9 height 9
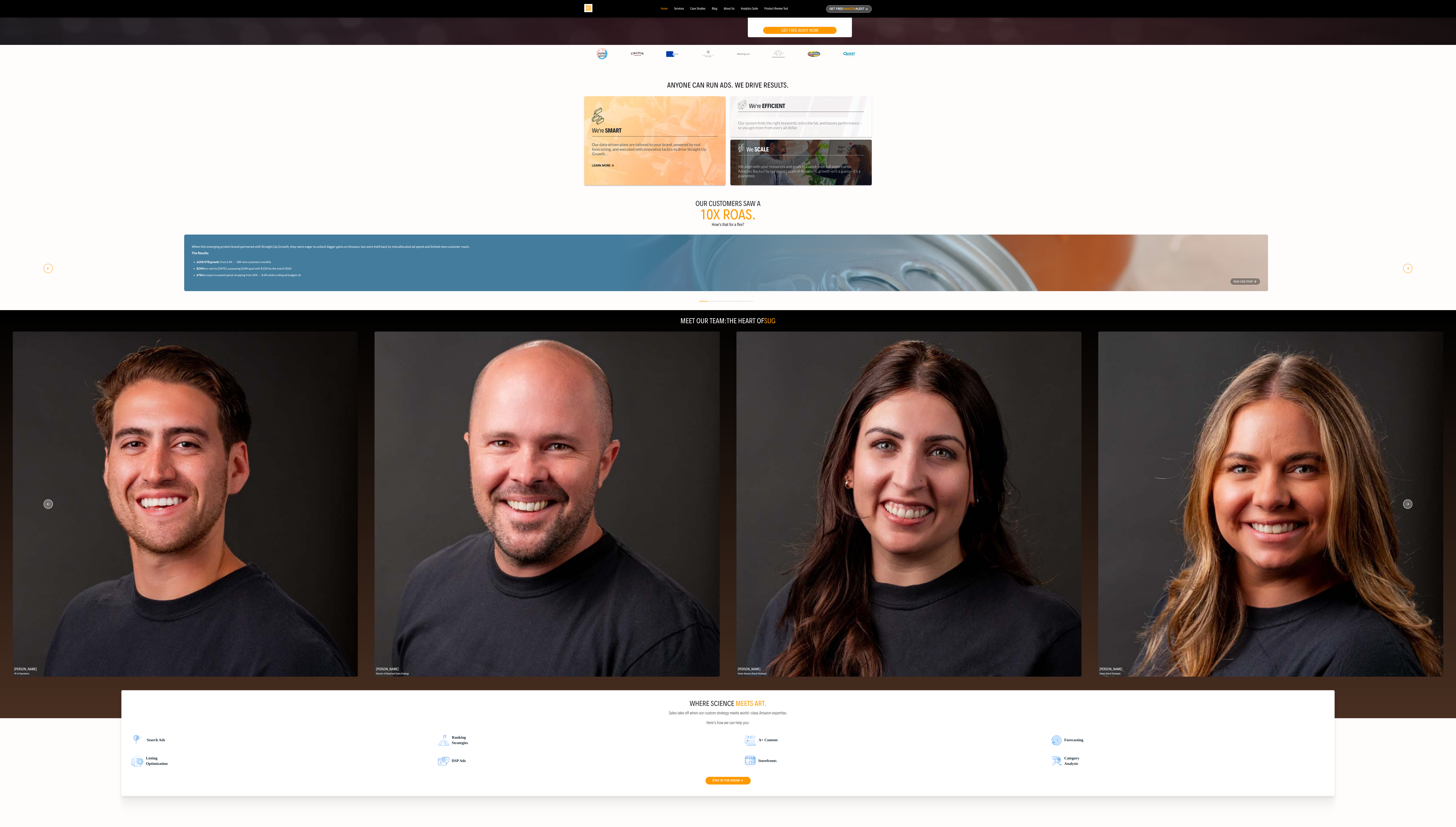
click at [404, 230] on circle "button" at bounding box center [1408, 504] width 9 height 9
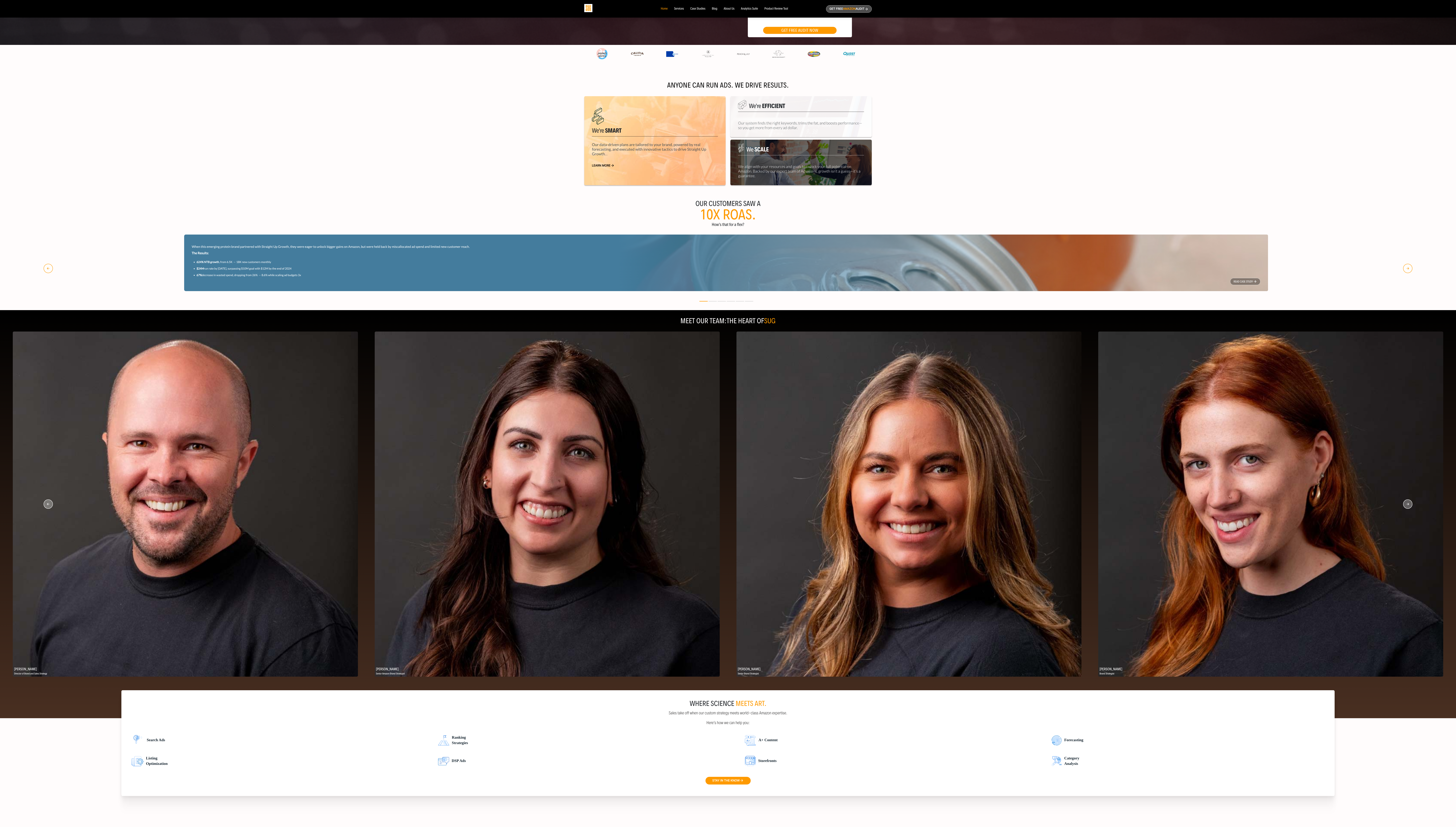
click at [404, 230] on icon "button" at bounding box center [1407, 504] width 9 height 9
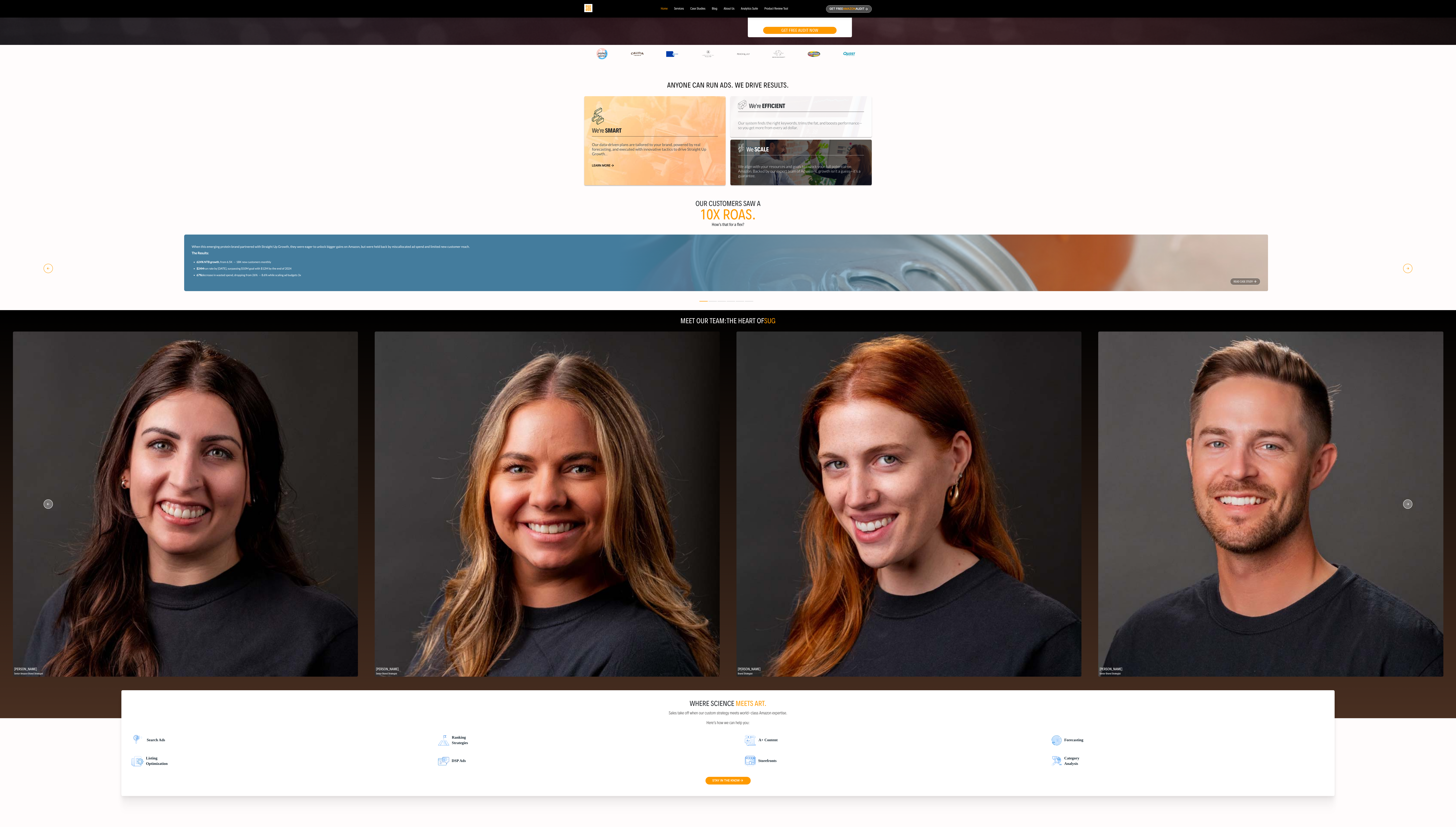
click at [404, 230] on img at bounding box center [1271, 504] width 345 height 345
click at [404, 230] on circle "button" at bounding box center [1408, 504] width 9 height 9
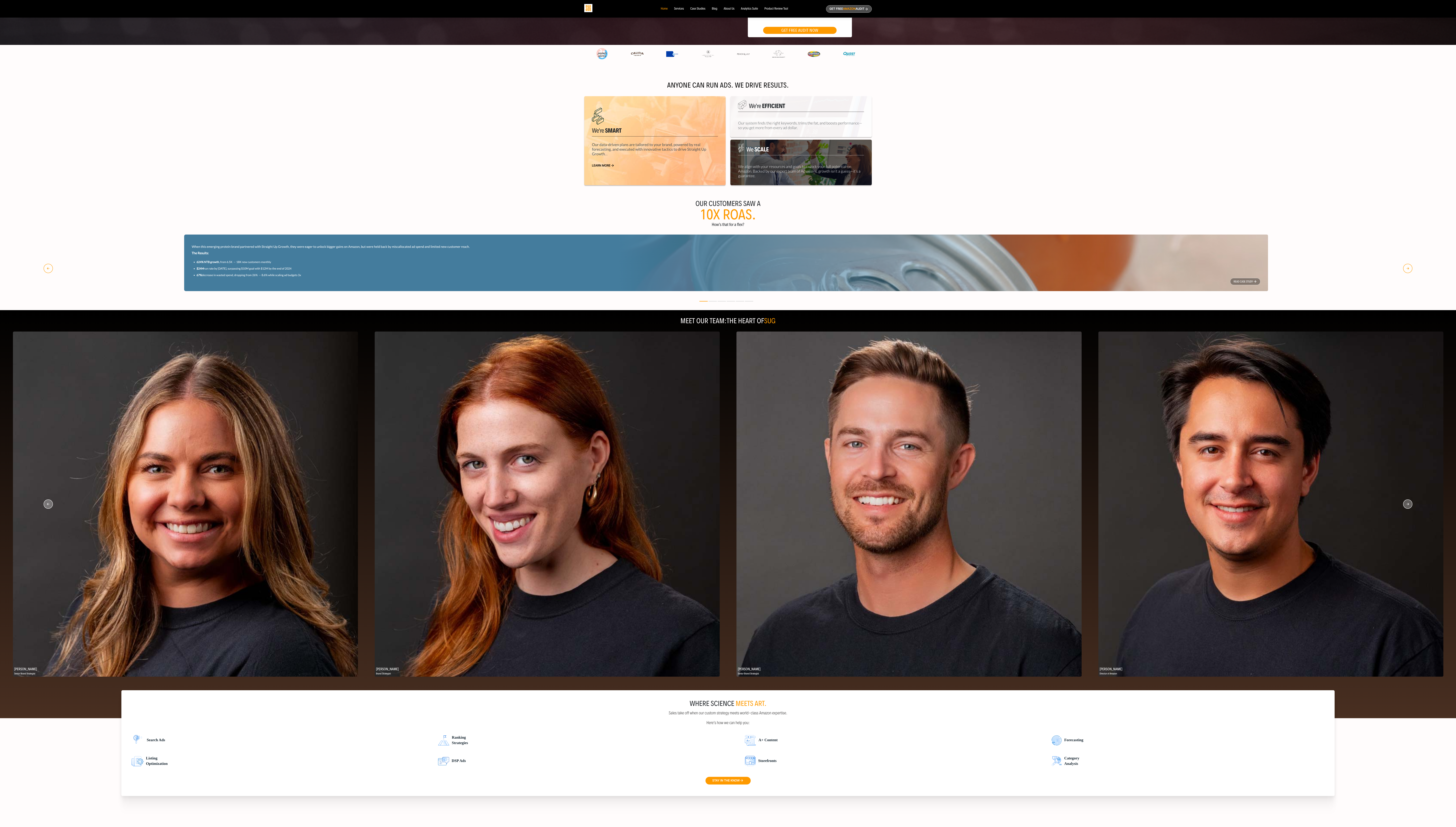
click at [404, 230] on circle "button" at bounding box center [1408, 504] width 9 height 9
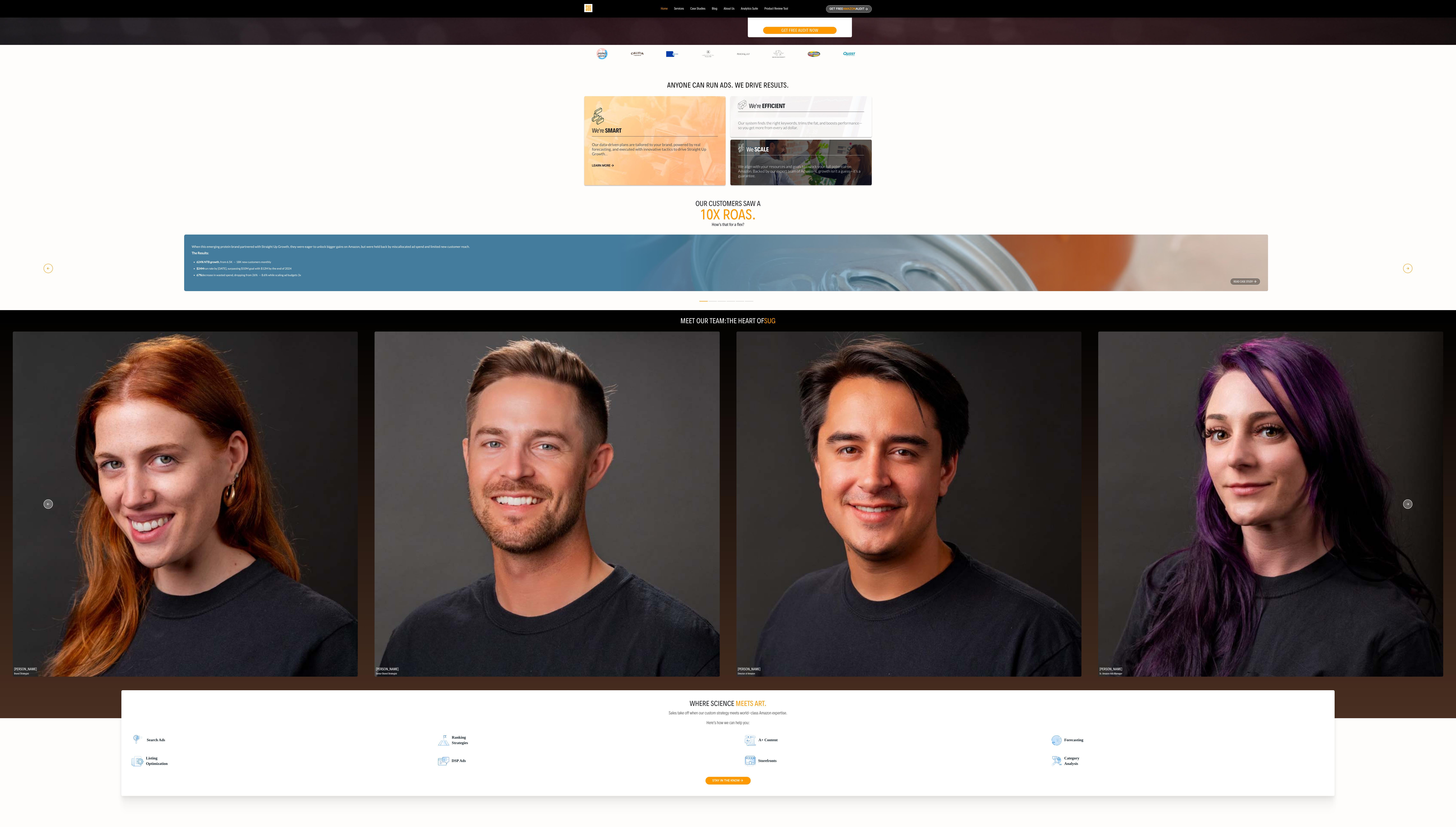
click at [404, 230] on circle "button" at bounding box center [1408, 504] width 9 height 9
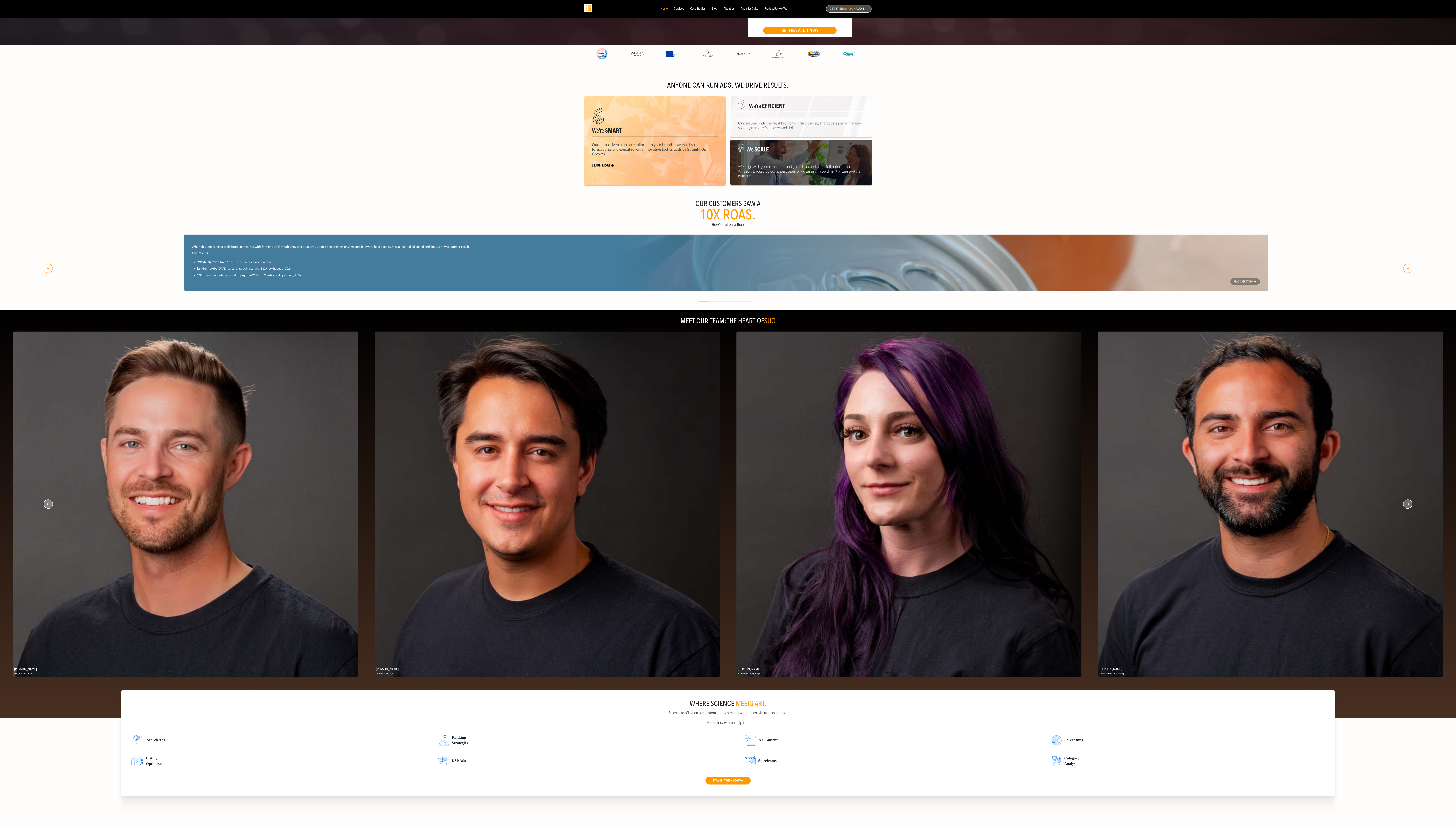
click at [404, 230] on circle "button" at bounding box center [1408, 504] width 9 height 9
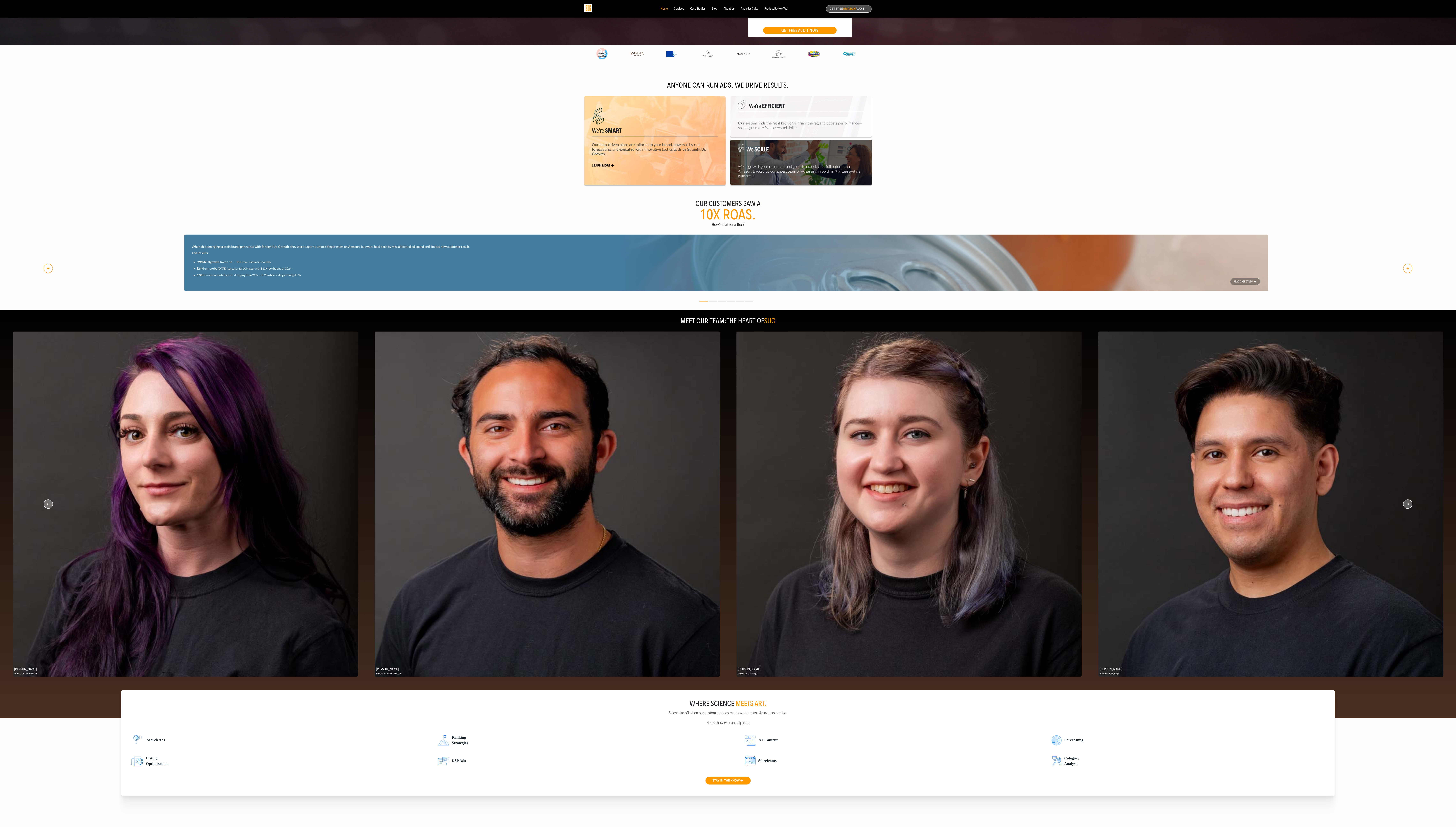
click at [404, 230] on circle "button" at bounding box center [1408, 504] width 9 height 9
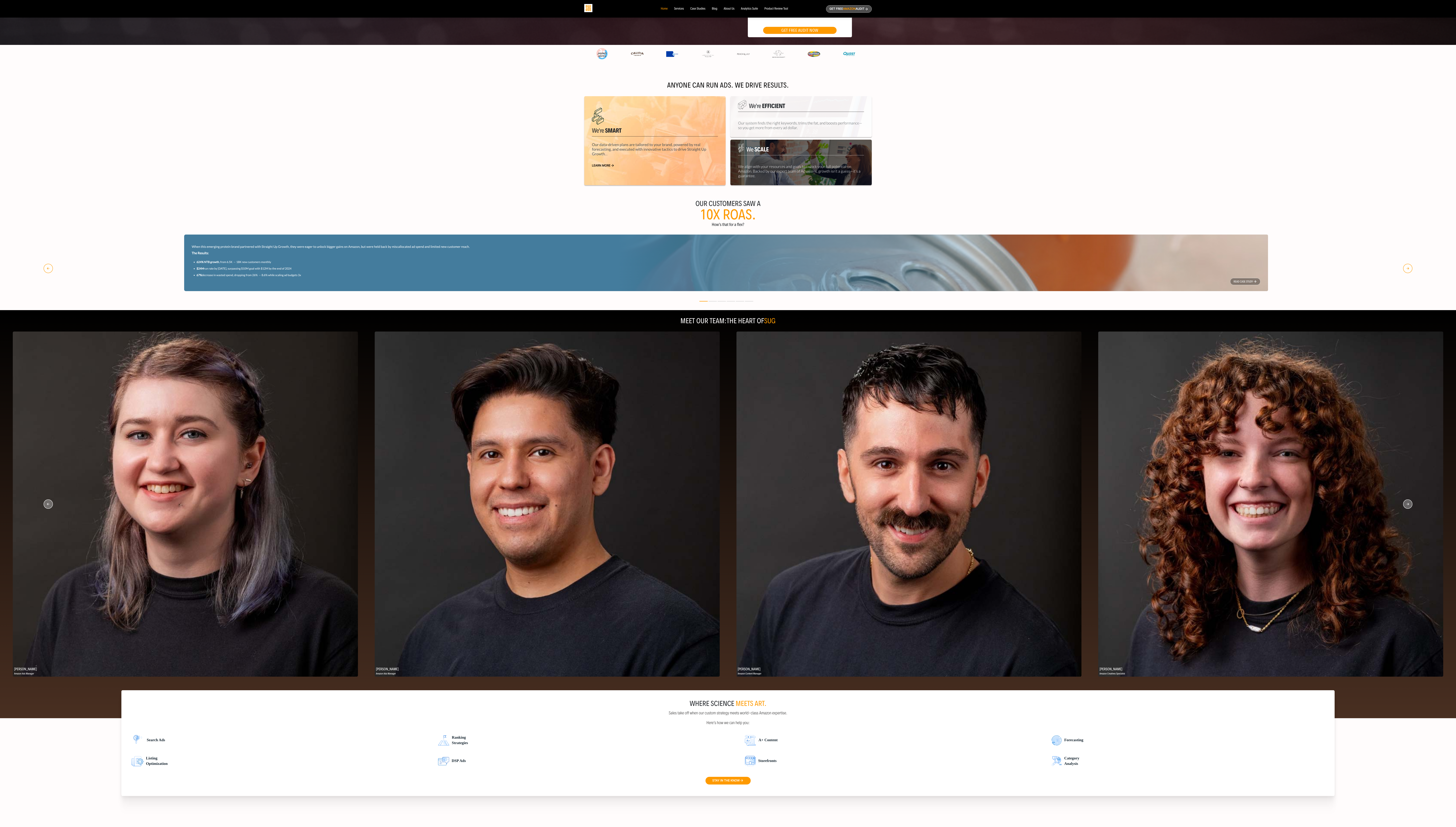
click at [404, 230] on circle "button" at bounding box center [1408, 504] width 9 height 9
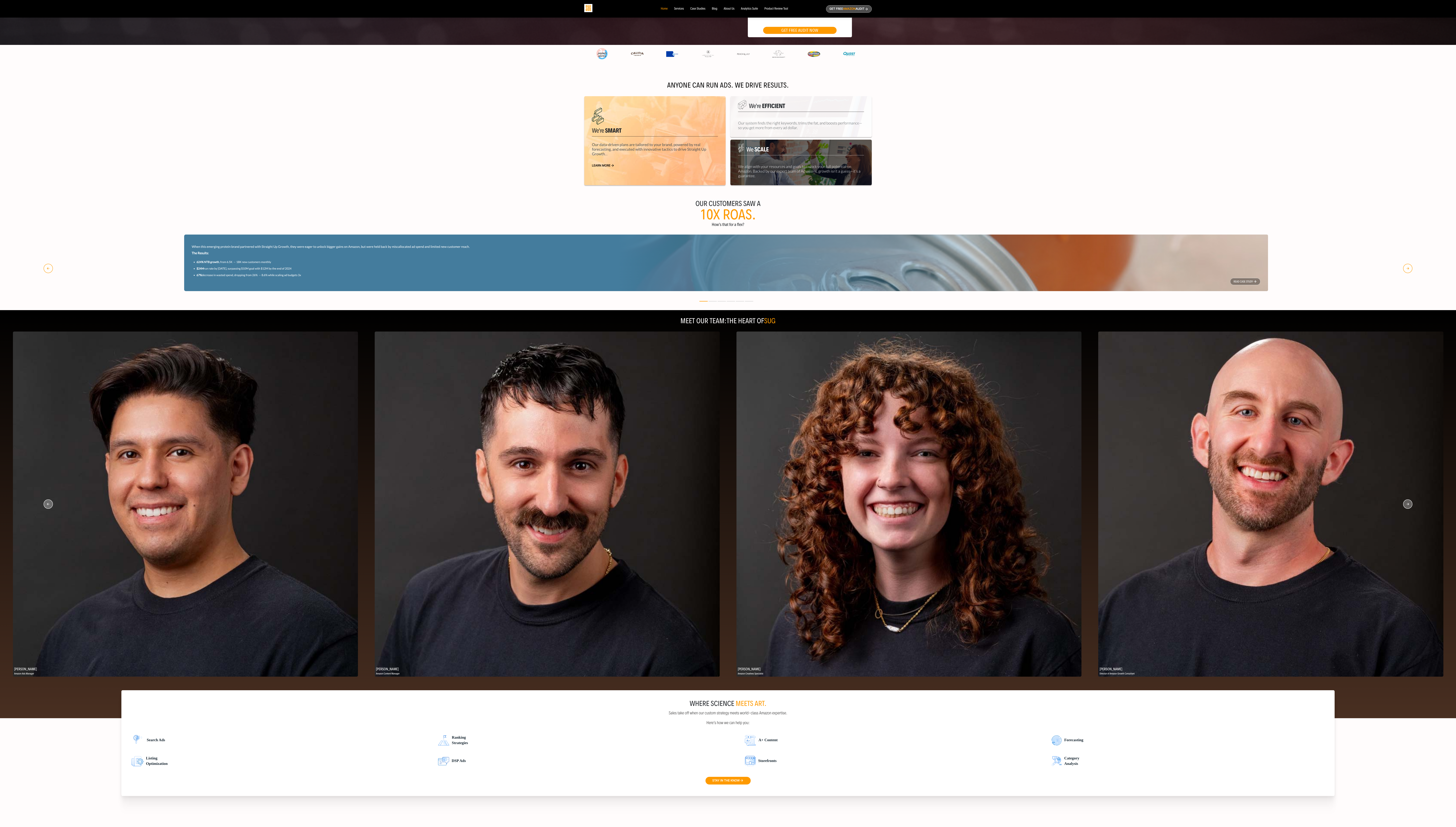
click at [404, 230] on div "Patrick DeRiso, II Amazon Content Manager Anna Butts Amazon Creatives Specialis…" at bounding box center [728, 504] width 1456 height 345
click at [404, 230] on img at bounding box center [1271, 504] width 345 height 345
click at [404, 230] on img at bounding box center [1270, 504] width 345 height 345
click at [404, 230] on circle "button" at bounding box center [1408, 504] width 9 height 9
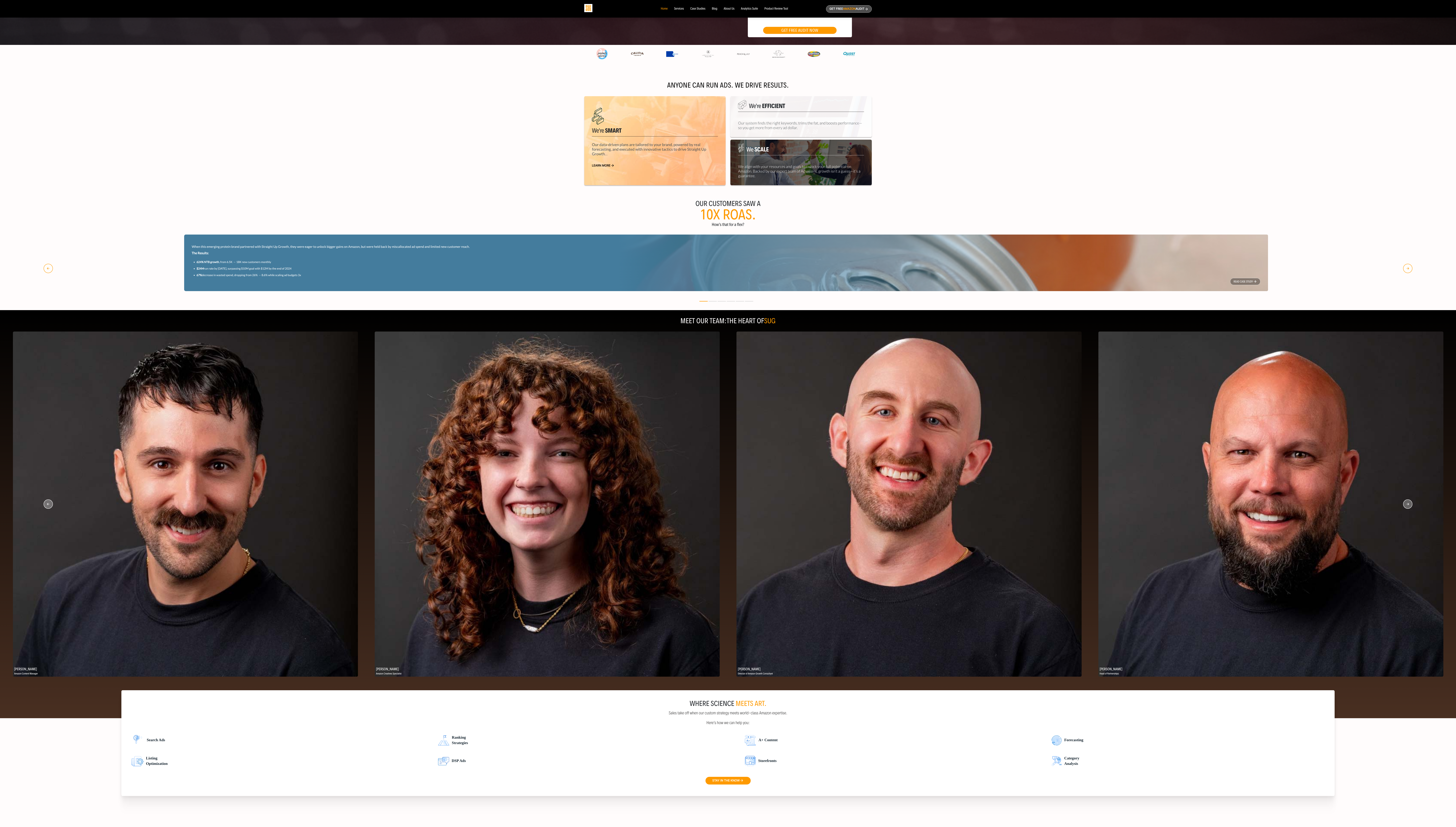
click at [404, 230] on circle "button" at bounding box center [1408, 504] width 9 height 9
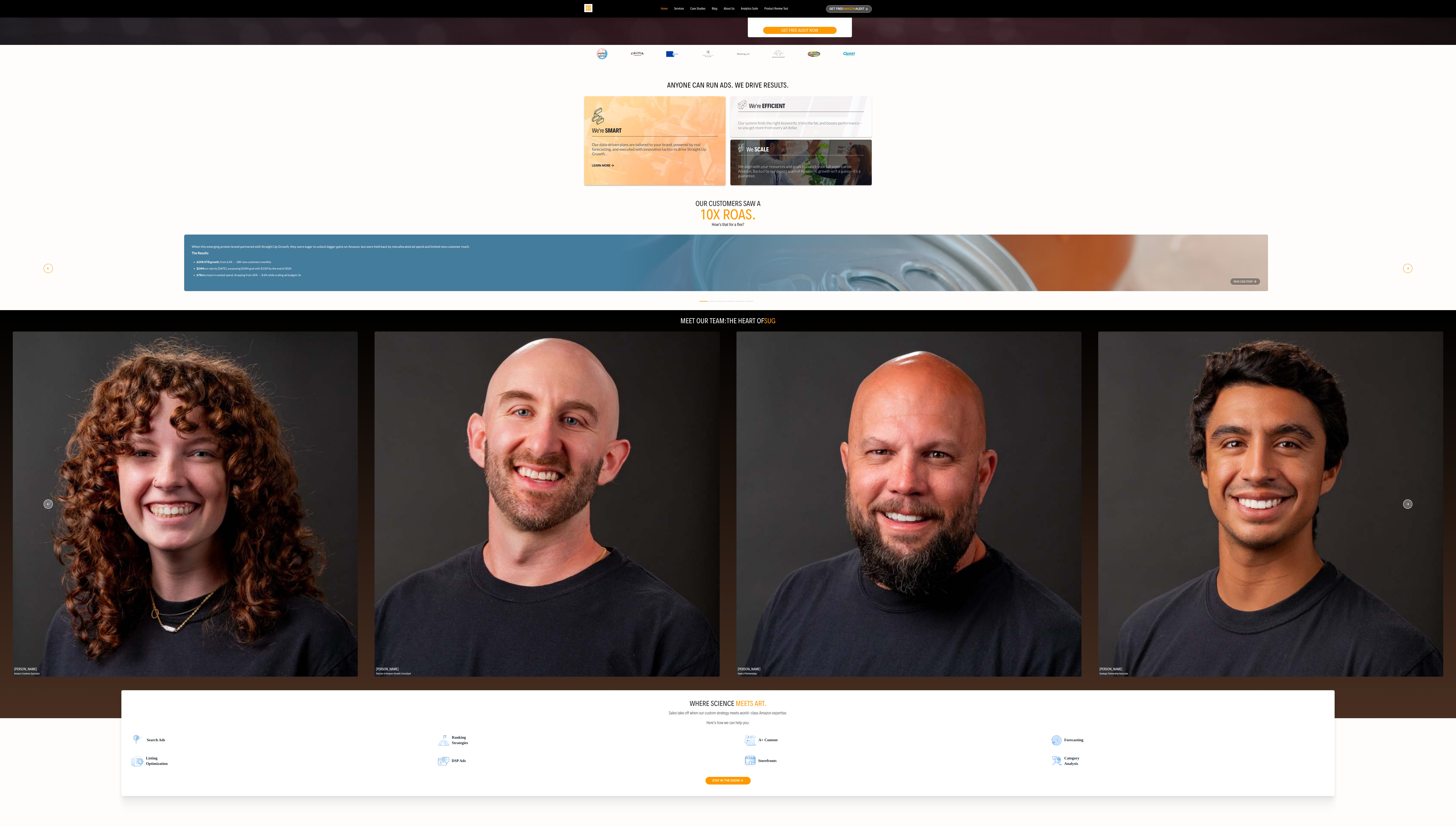
click at [404, 230] on circle "button" at bounding box center [1408, 504] width 9 height 9
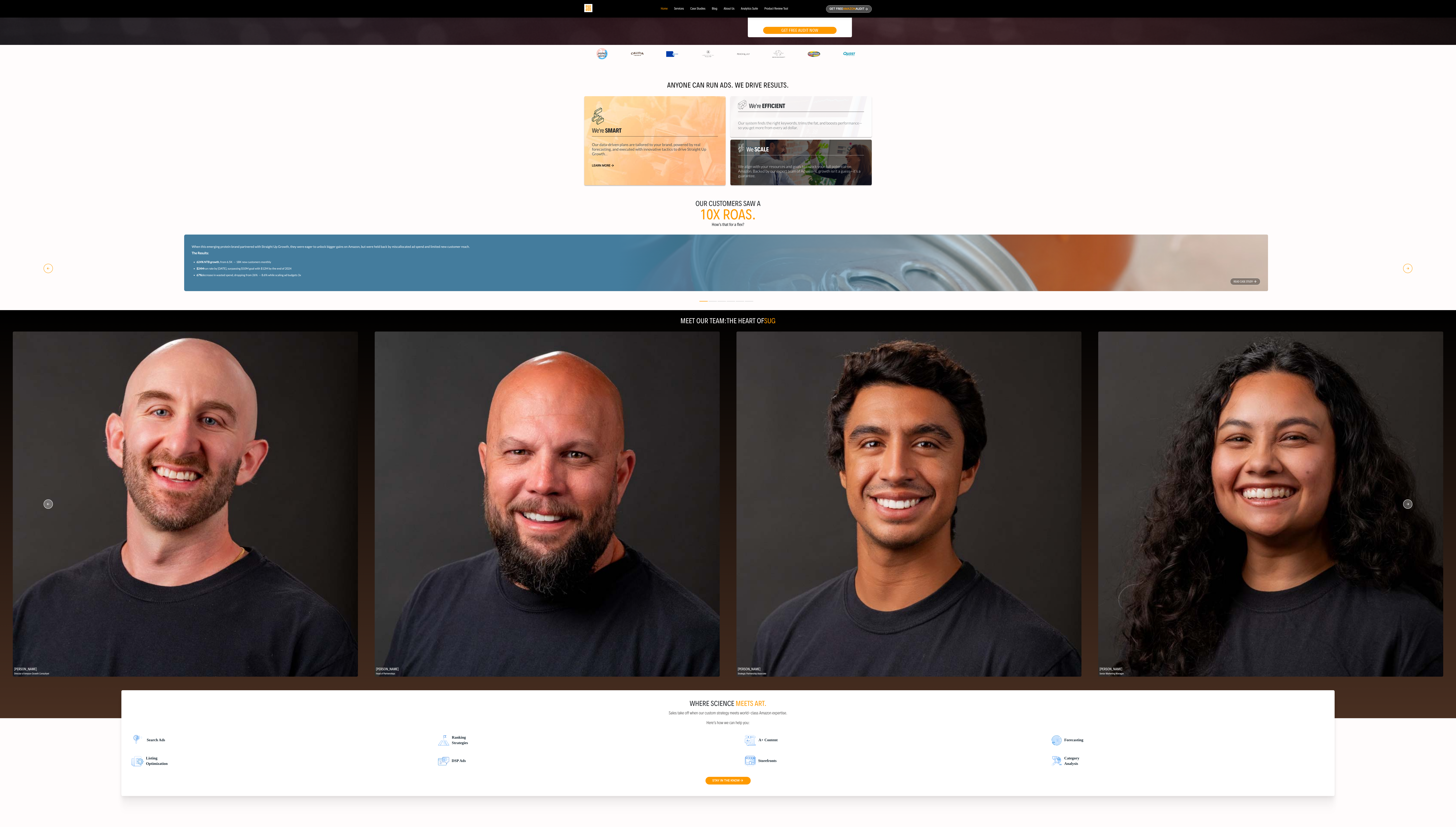
click at [404, 230] on circle "button" at bounding box center [1408, 504] width 9 height 9
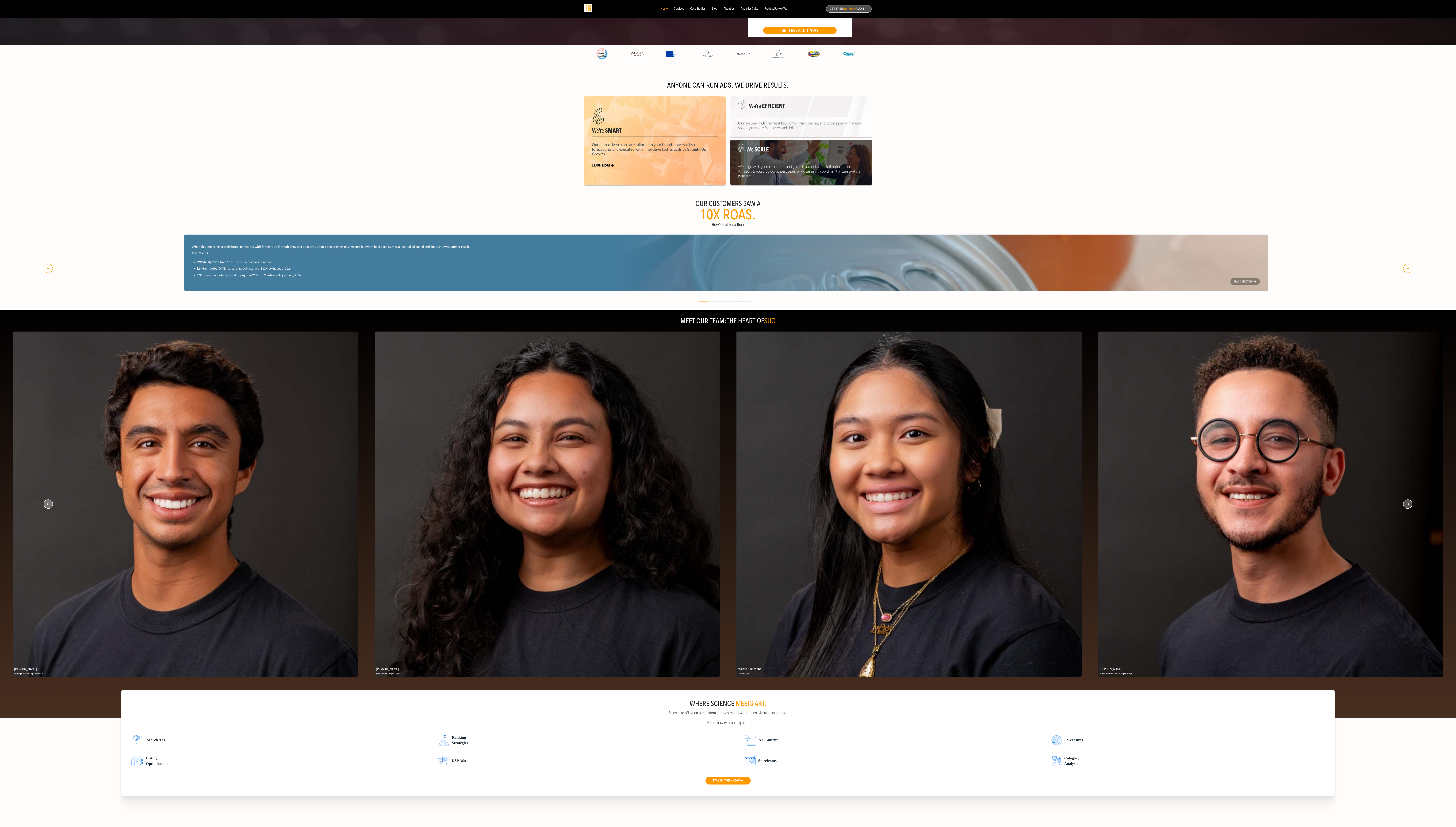
click at [404, 230] on circle "button" at bounding box center [1408, 504] width 9 height 9
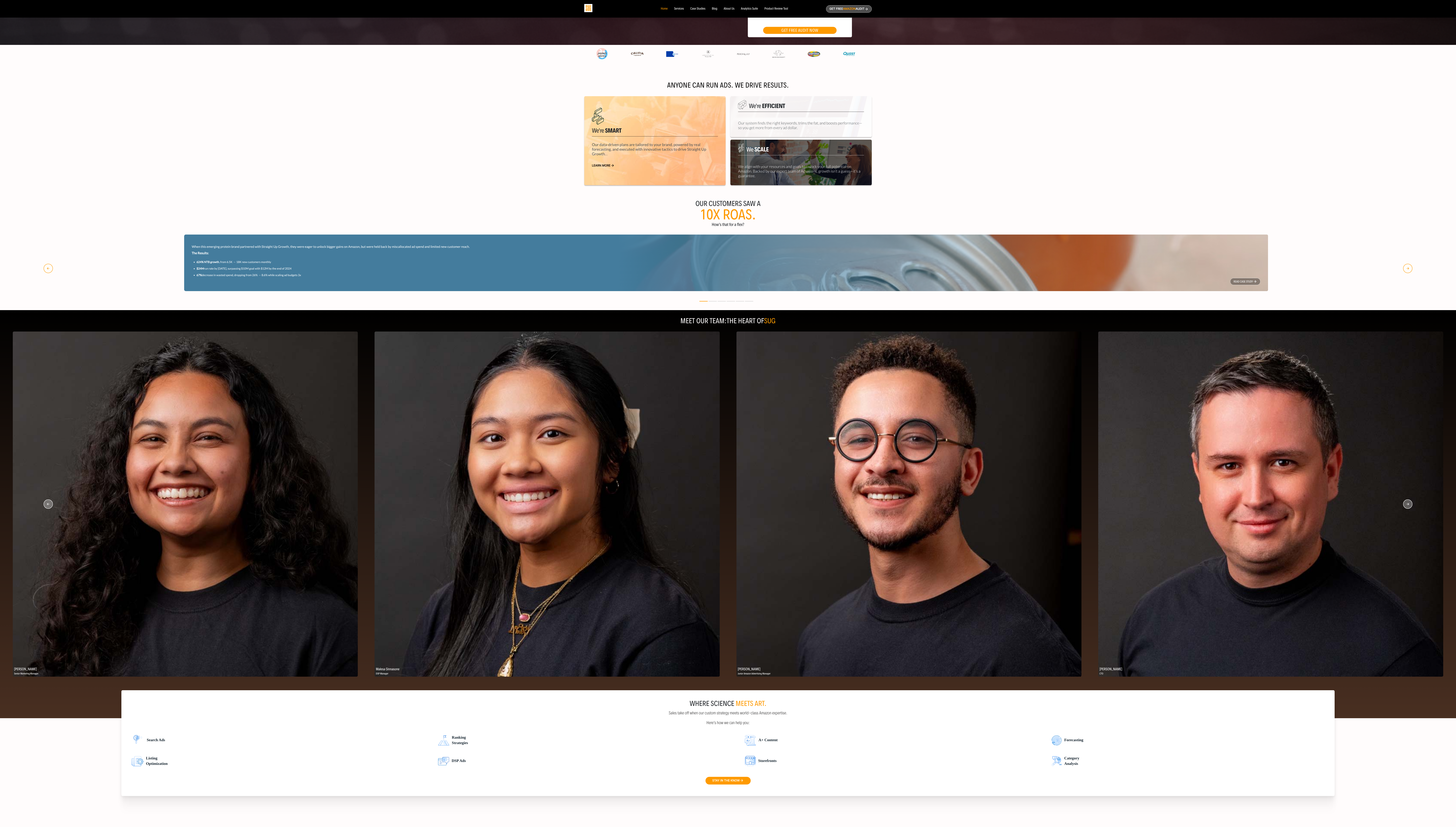
click at [404, 230] on circle "button" at bounding box center [1408, 504] width 9 height 9
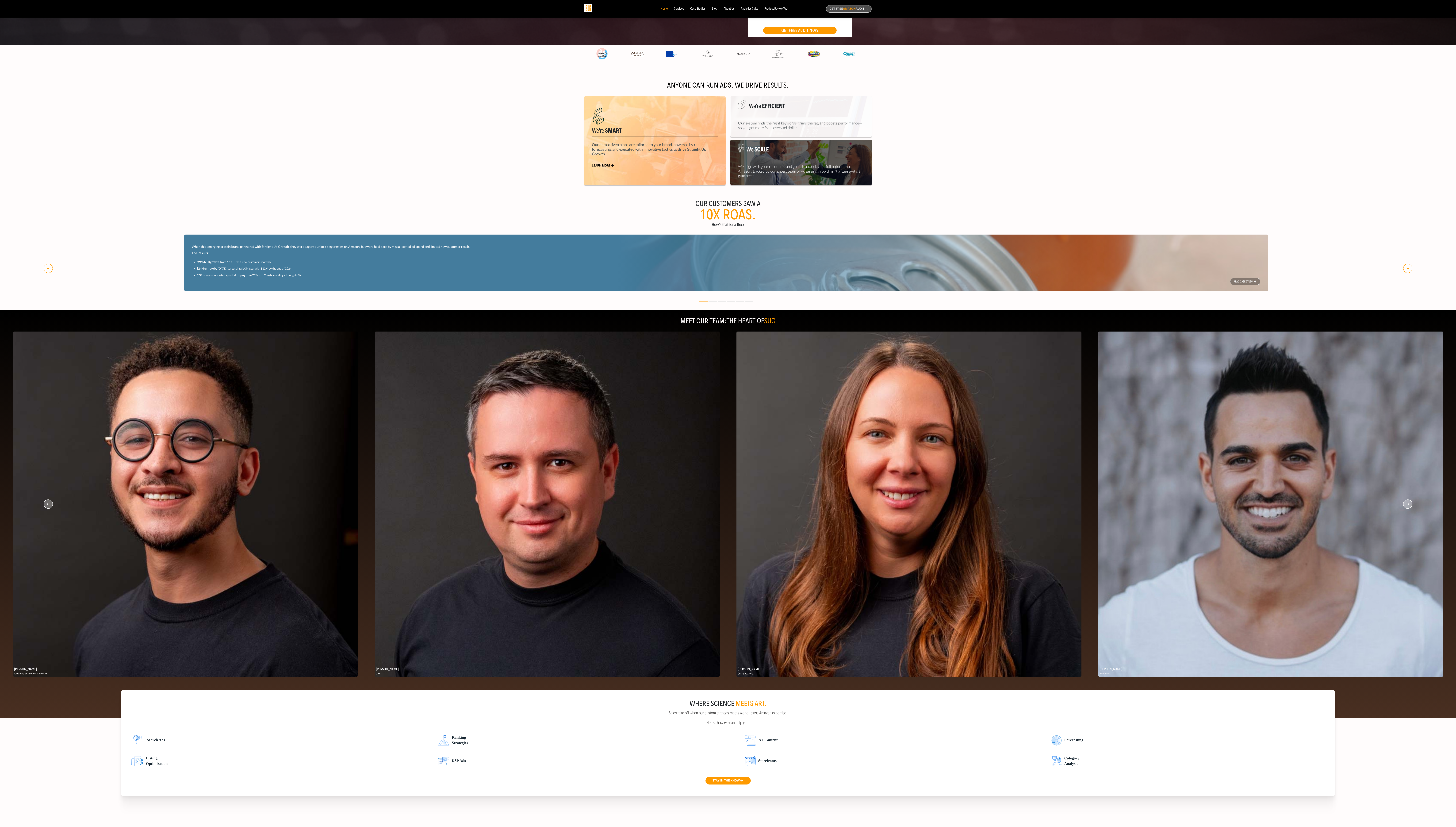
click at [404, 230] on circle "button" at bounding box center [1408, 504] width 9 height 9
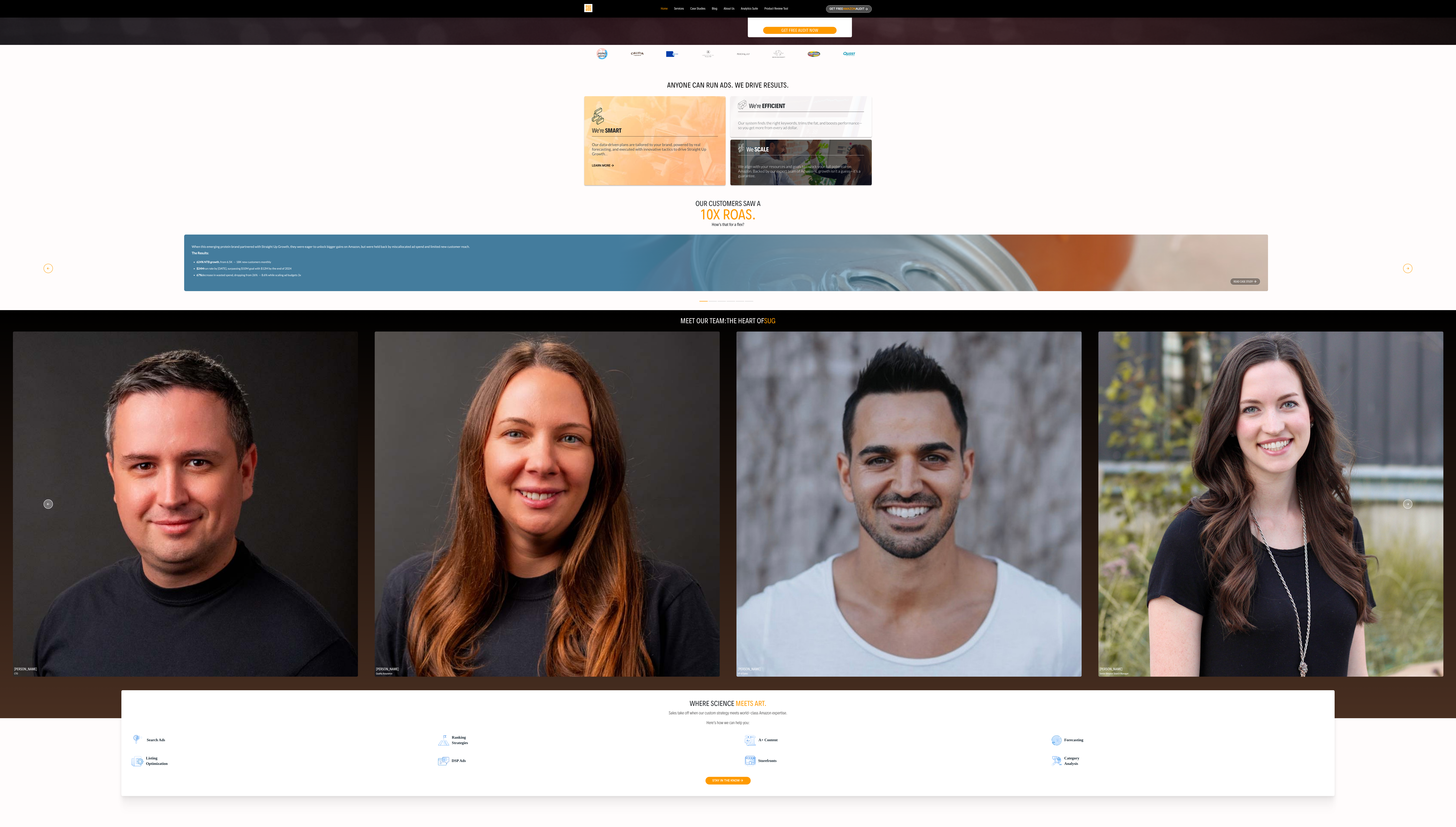
click at [404, 230] on circle "button" at bounding box center [1408, 504] width 9 height 9
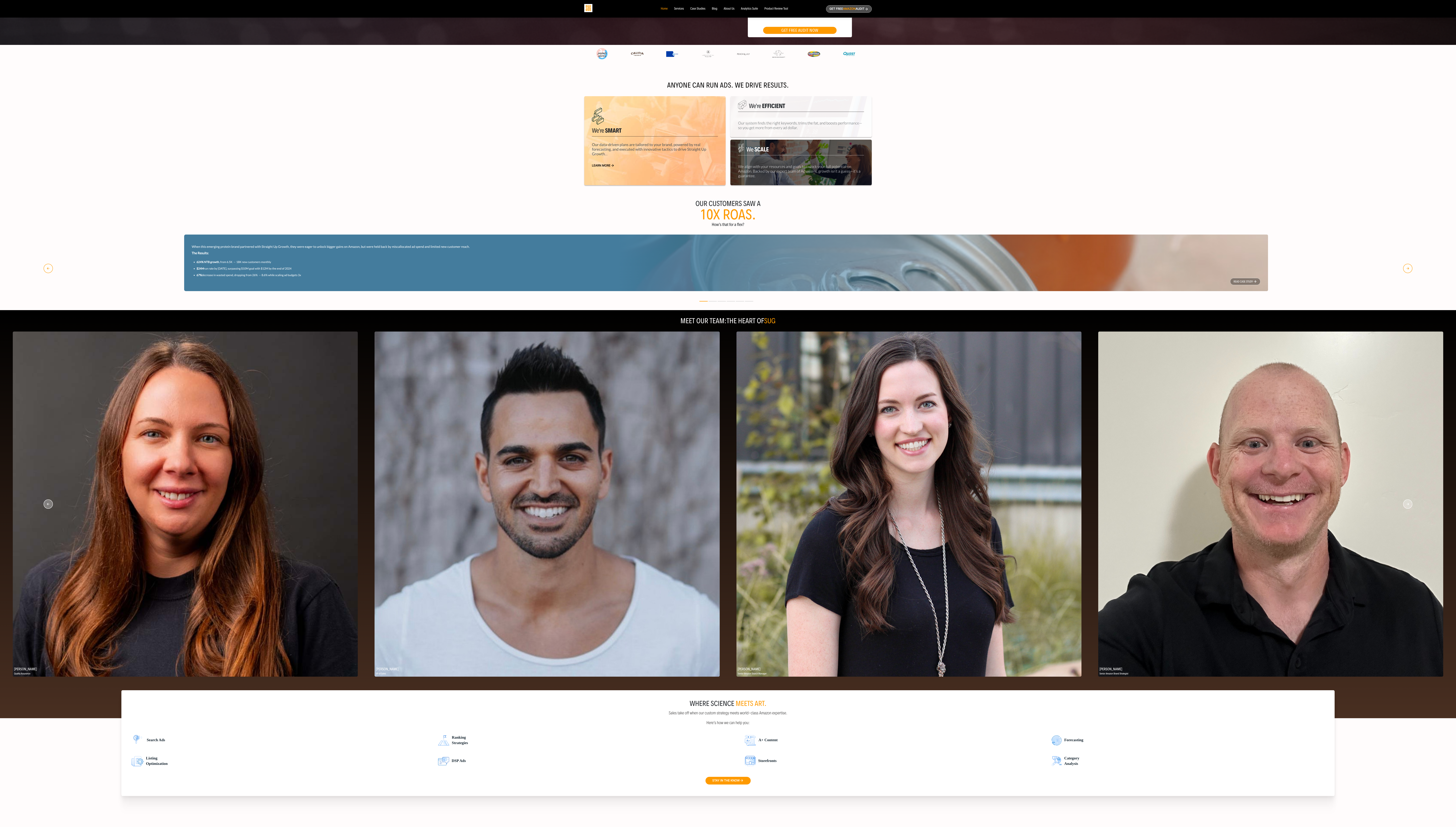
click at [404, 230] on circle "button" at bounding box center [1408, 504] width 9 height 9
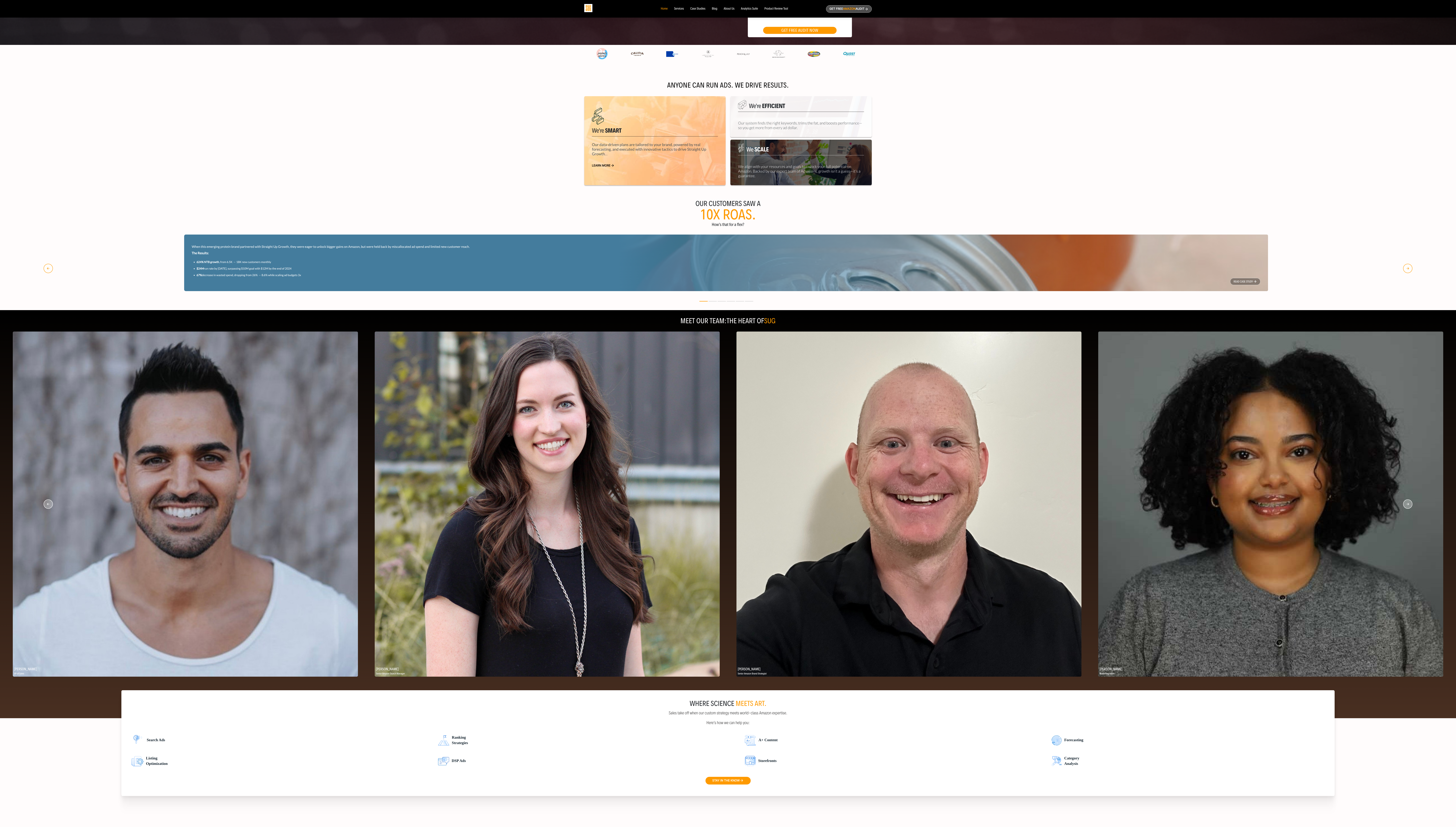
click at [404, 230] on circle "button" at bounding box center [1408, 504] width 9 height 9
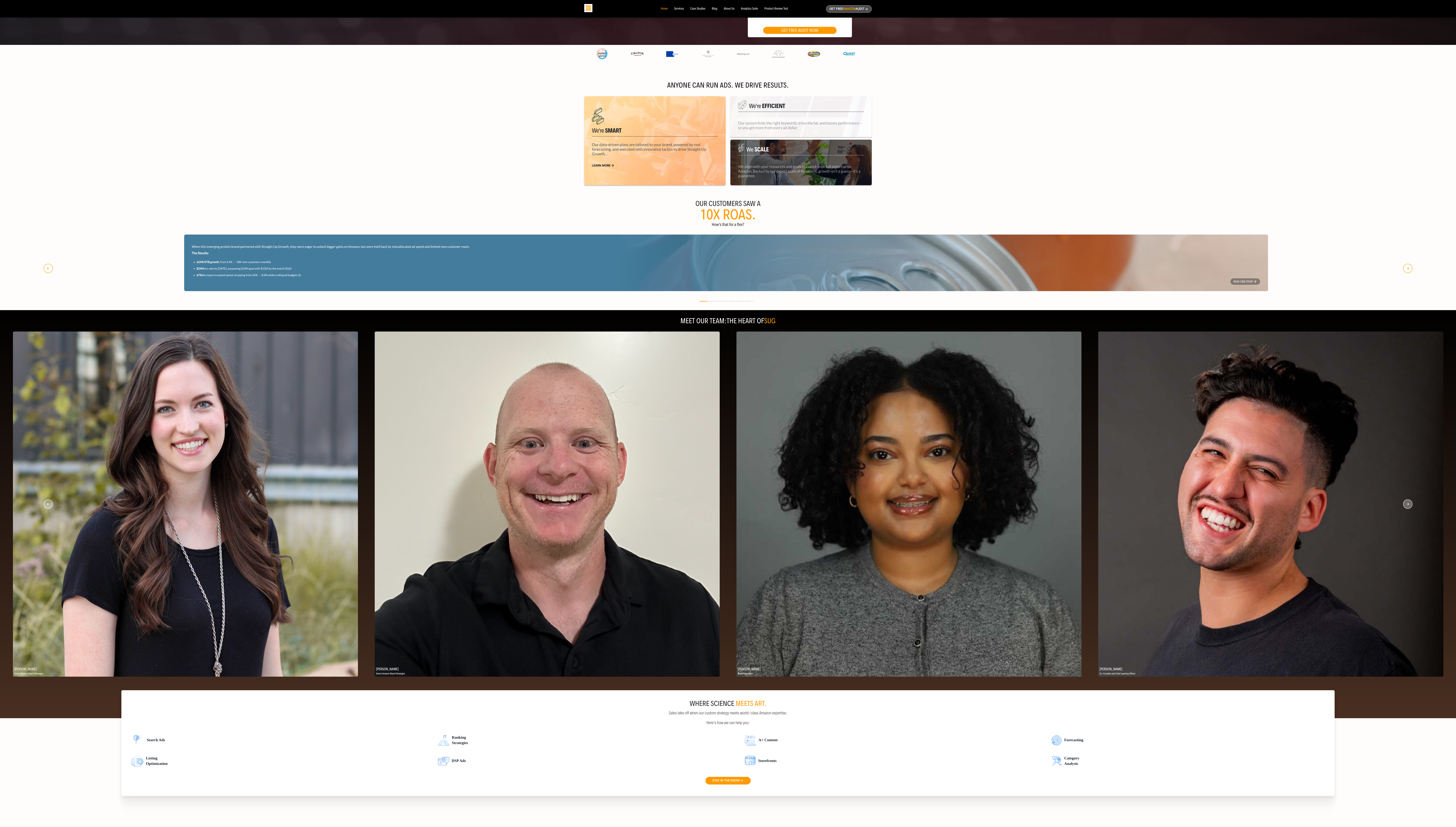
click at [404, 230] on circle "button" at bounding box center [1408, 504] width 9 height 9
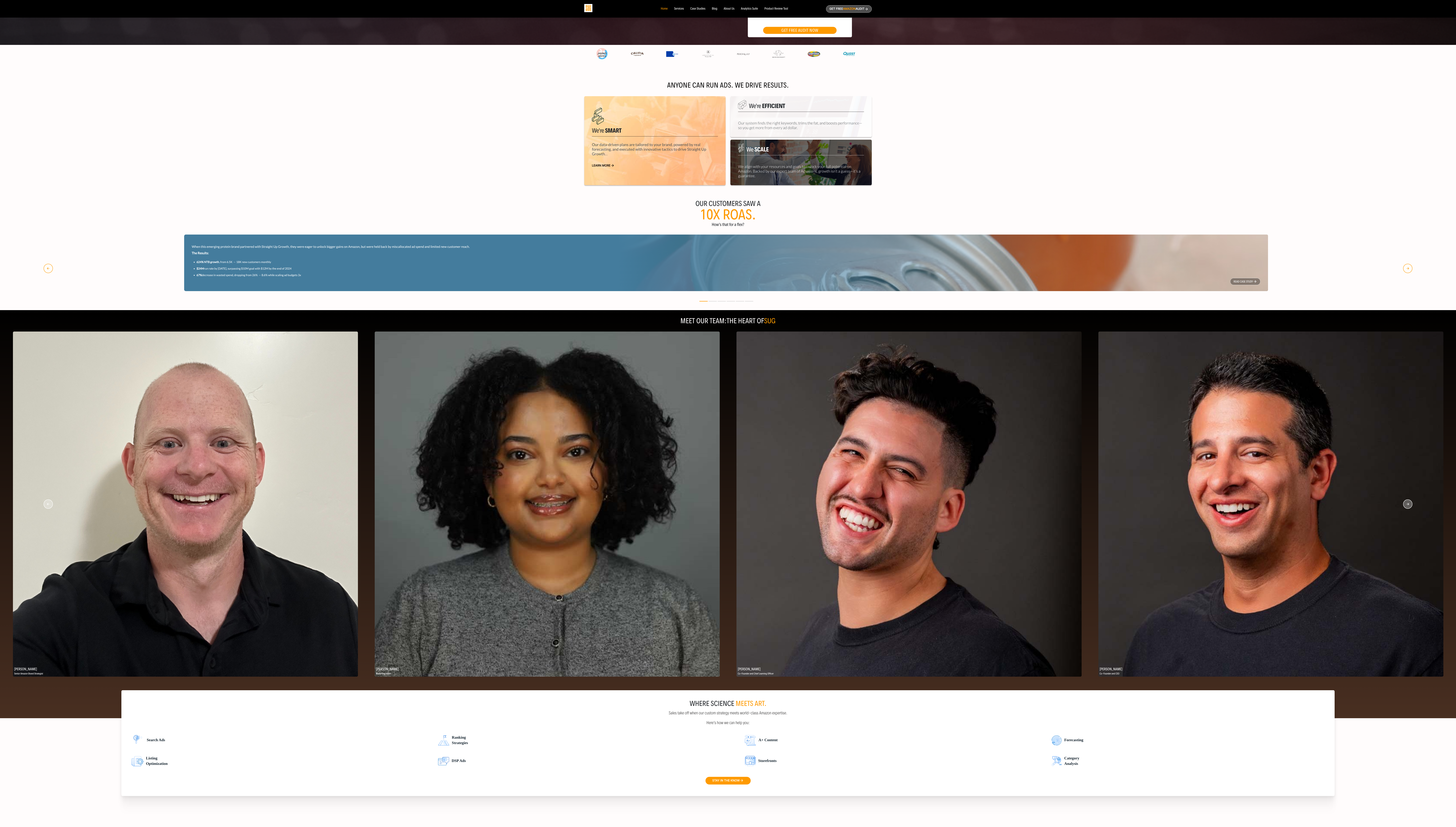
click at [46, 230] on circle "button" at bounding box center [48, 504] width 9 height 9
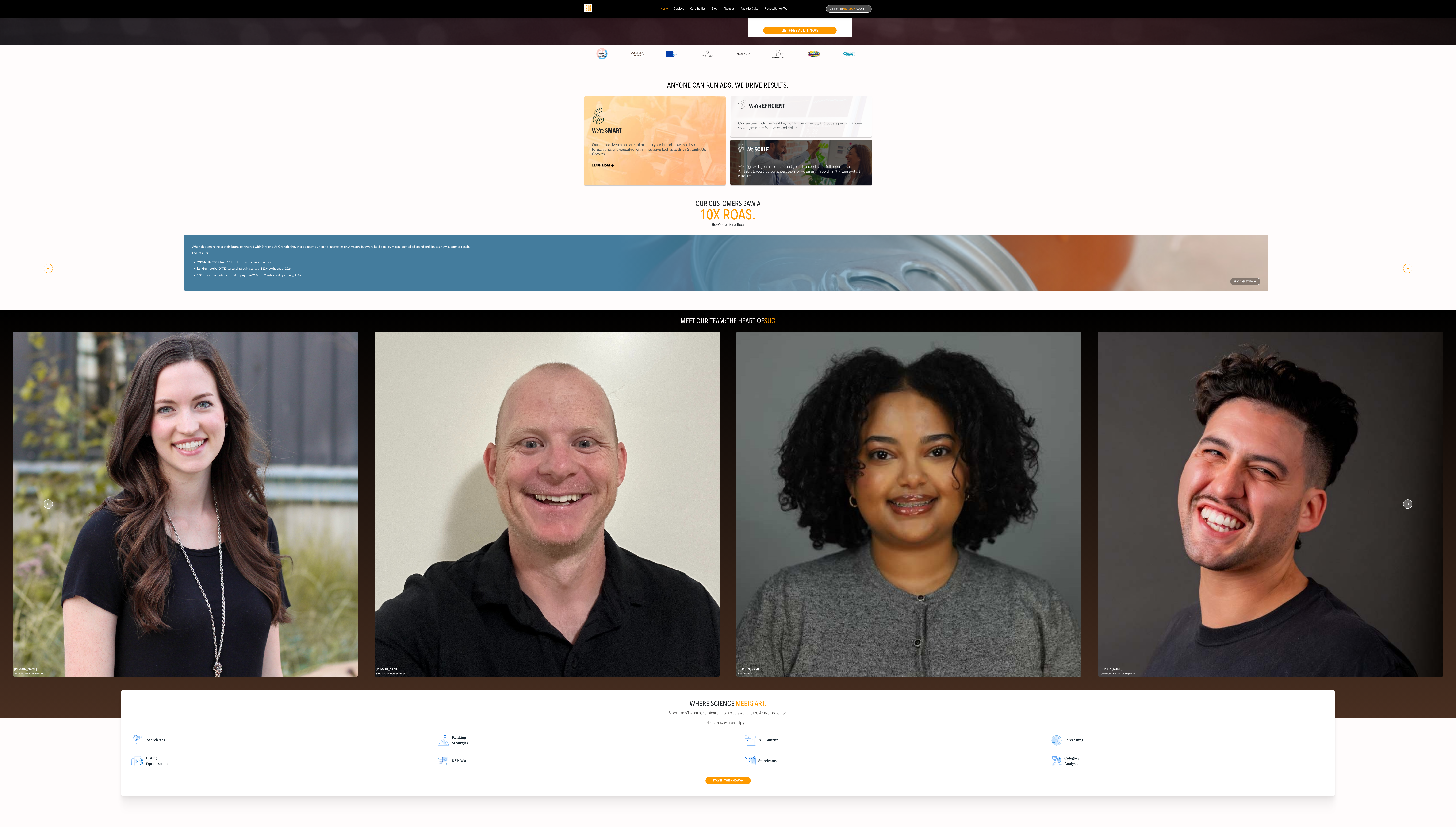
click at [47, 230] on circle "button" at bounding box center [48, 504] width 9 height 9
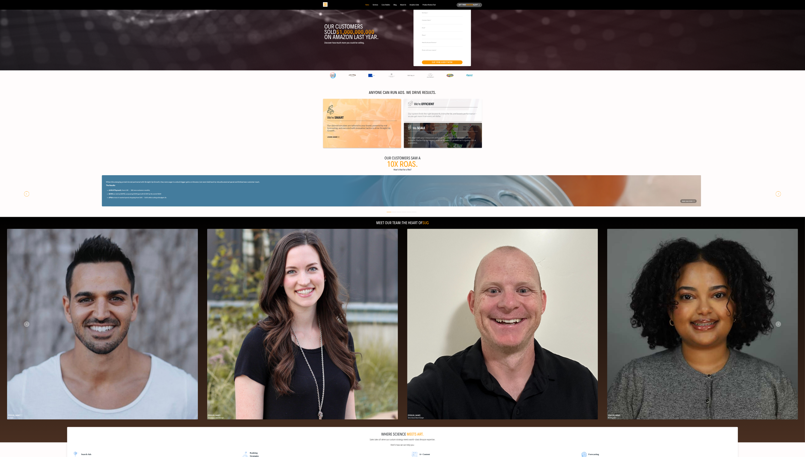
scroll to position [0, 0]
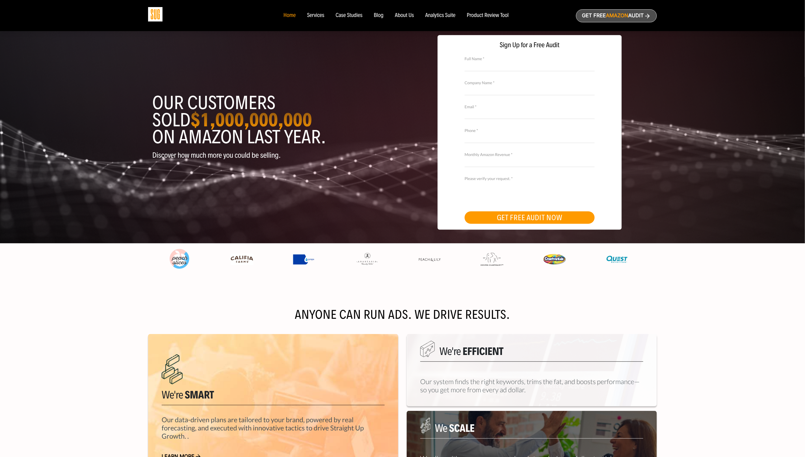
click at [355, 14] on div "Case Studies" at bounding box center [349, 15] width 27 height 6
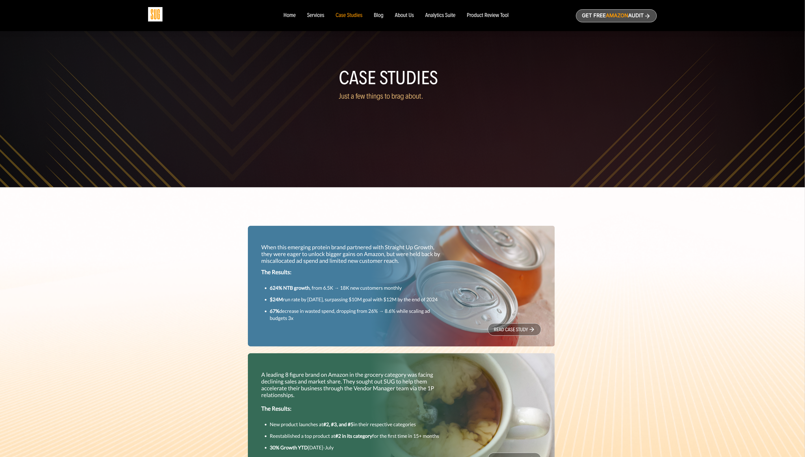
click at [378, 16] on div "Blog" at bounding box center [379, 15] width 10 height 6
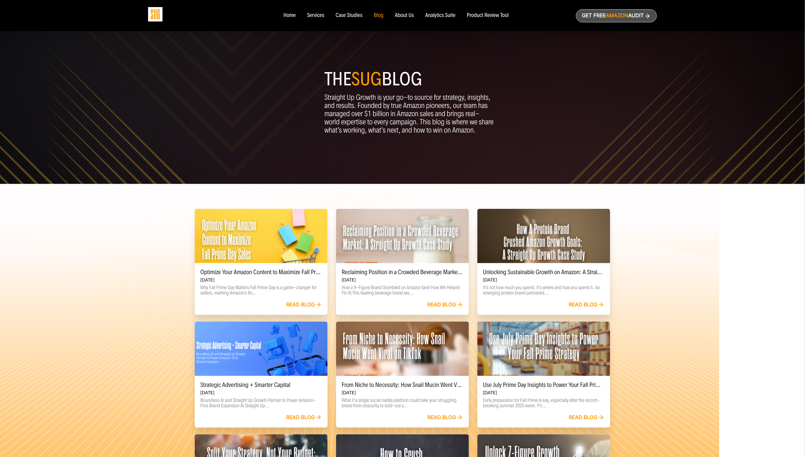
scroll to position [3, 0]
click at [398, 239] on div at bounding box center [402, 236] width 133 height 54
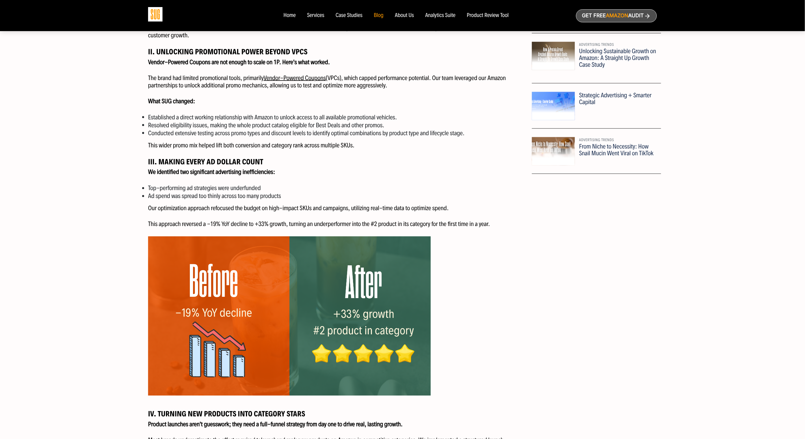
scroll to position [359, 0]
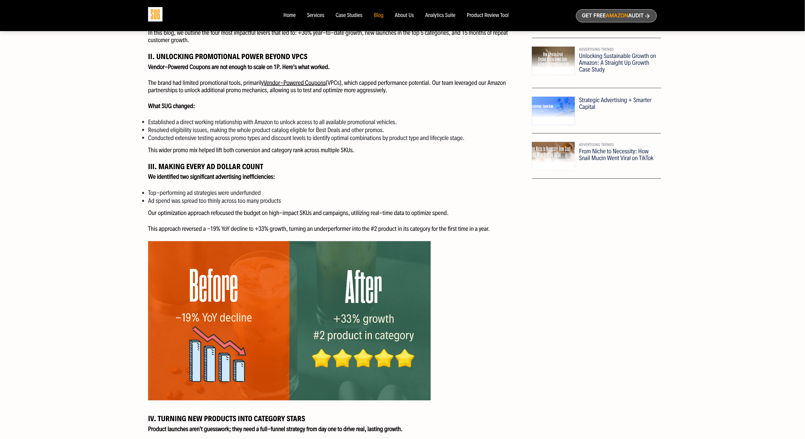
drag, startPoint x: 185, startPoint y: 184, endPoint x: 181, endPoint y: 182, distance: 4.9
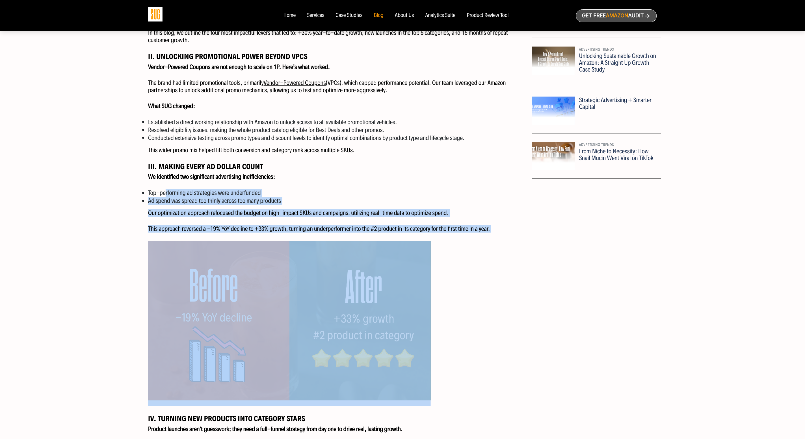
drag, startPoint x: 166, startPoint y: 190, endPoint x: 291, endPoint y: 326, distance: 184.2
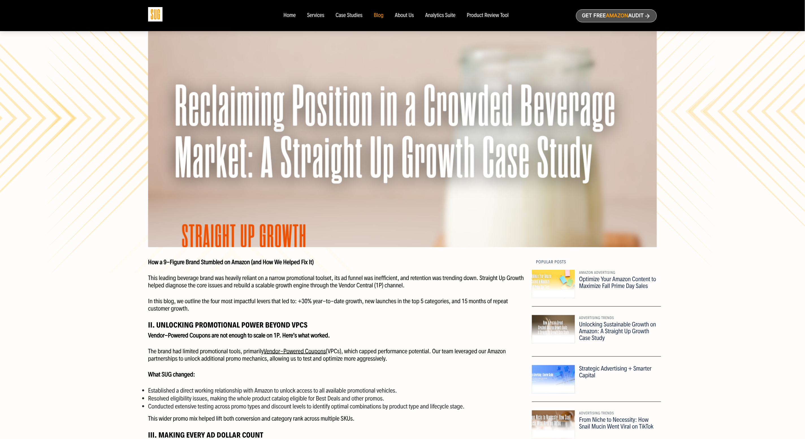
drag, startPoint x: 93, startPoint y: 213, endPoint x: 271, endPoint y: 260, distance: 184.6
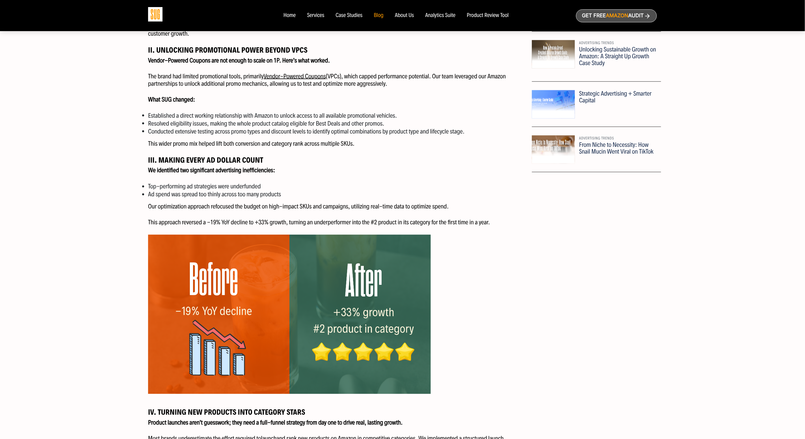
scroll to position [370, 0]
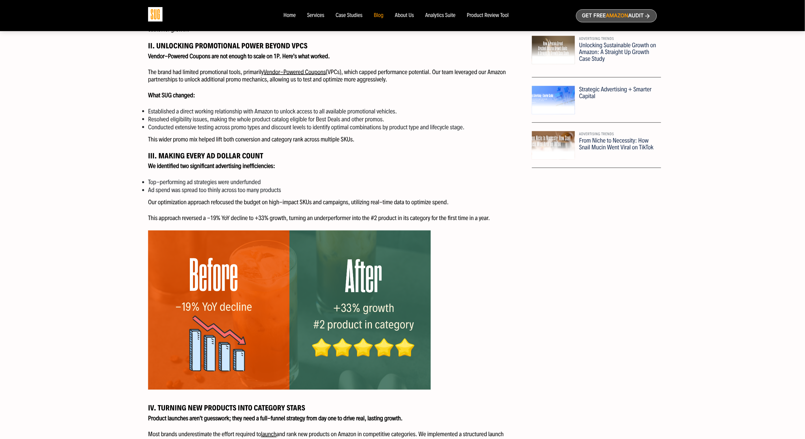
click at [271, 294] on img at bounding box center [289, 309] width 283 height 159
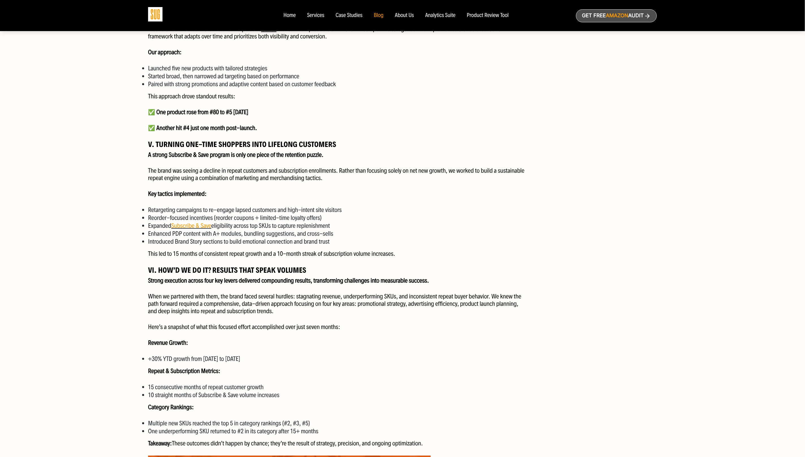
scroll to position [201, 0]
